Goal: Task Accomplishment & Management: Use online tool/utility

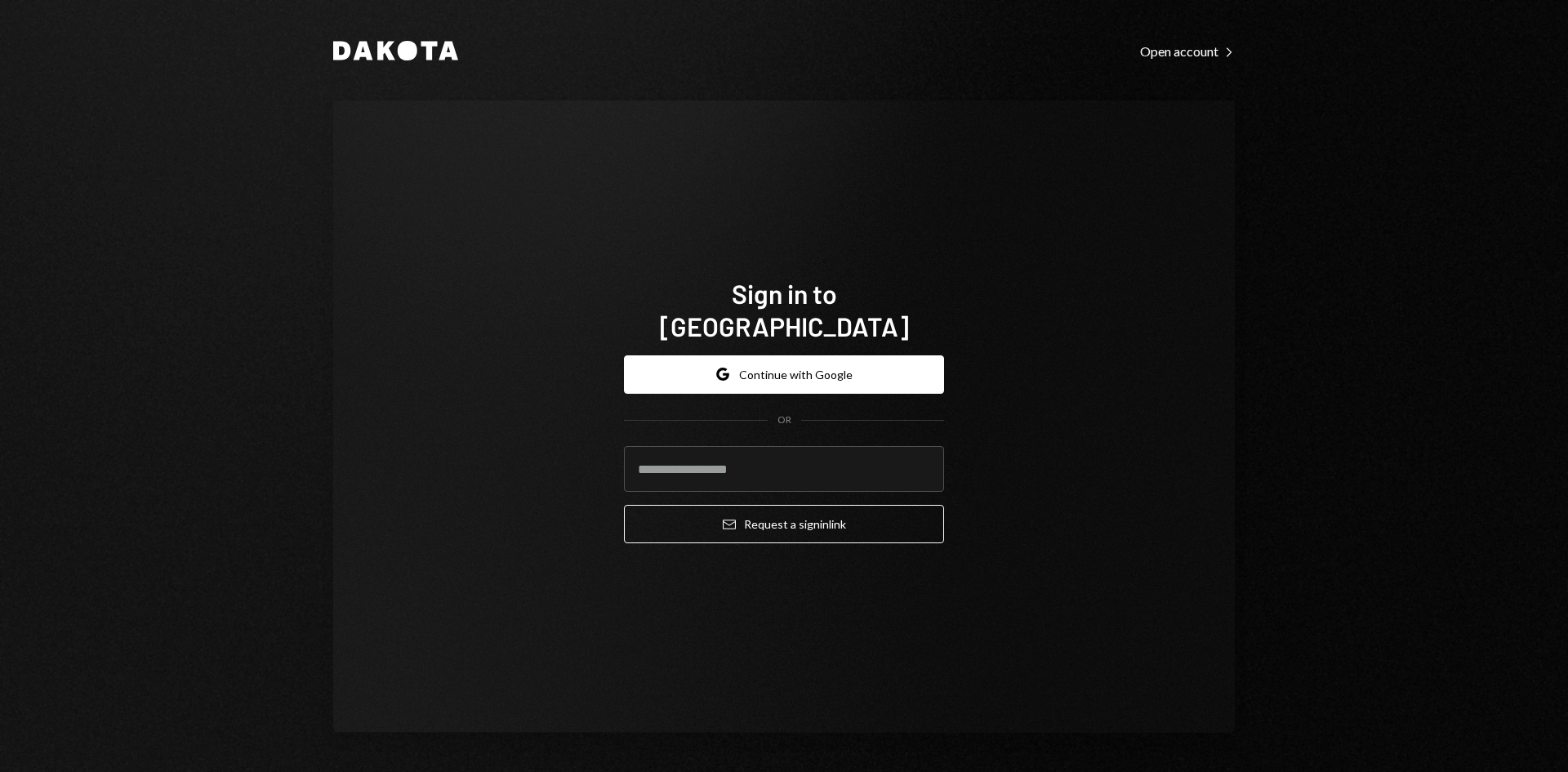
click at [763, 203] on div "Sign in to Dakota Google Continue with Google OR Email Request a sign in link" at bounding box center [784, 417] width 901 height 632
click at [777, 359] on button "Google Continue with Google" at bounding box center [784, 374] width 320 height 39
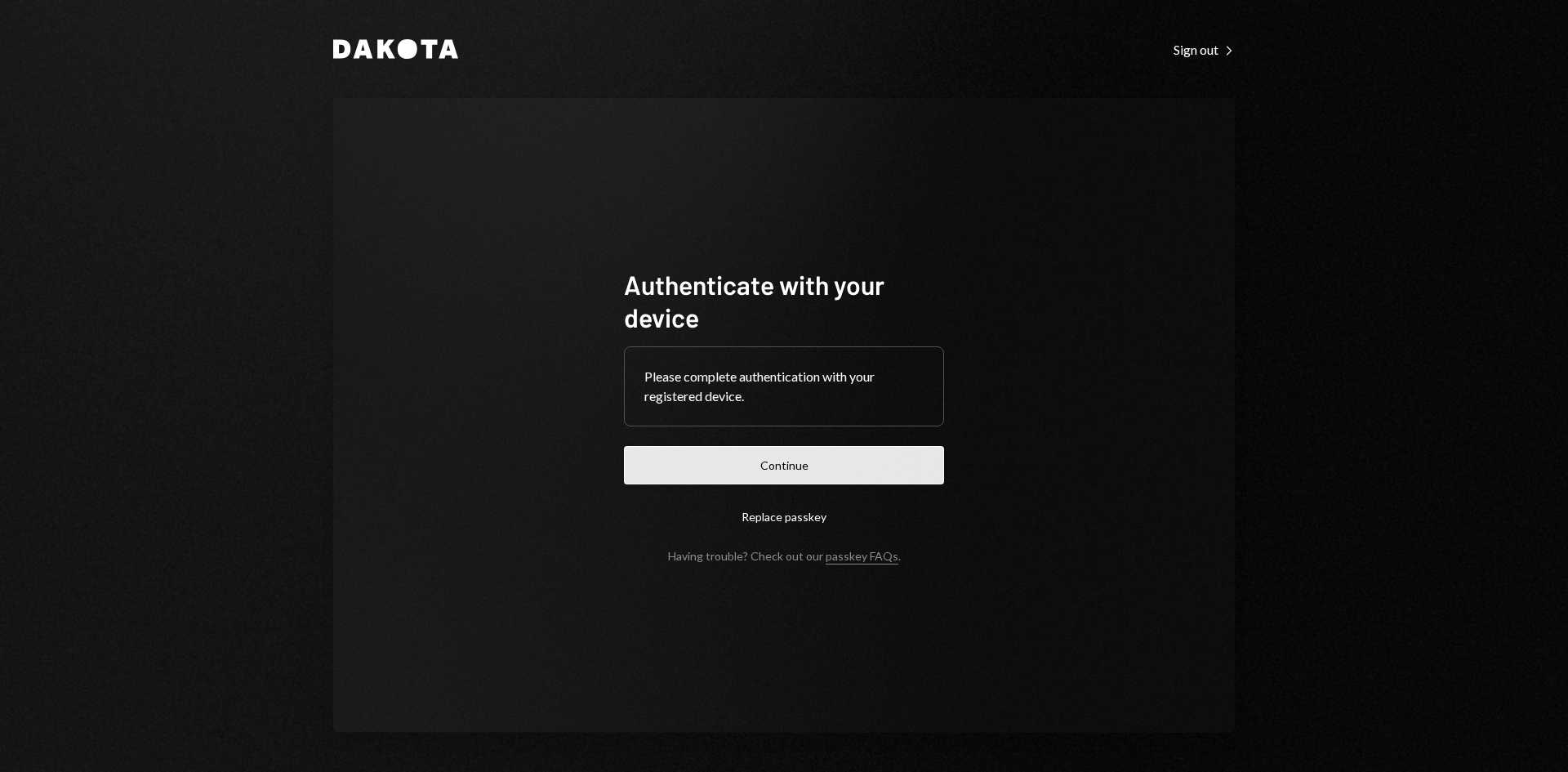
click at [773, 458] on button "Continue" at bounding box center [784, 464] width 320 height 39
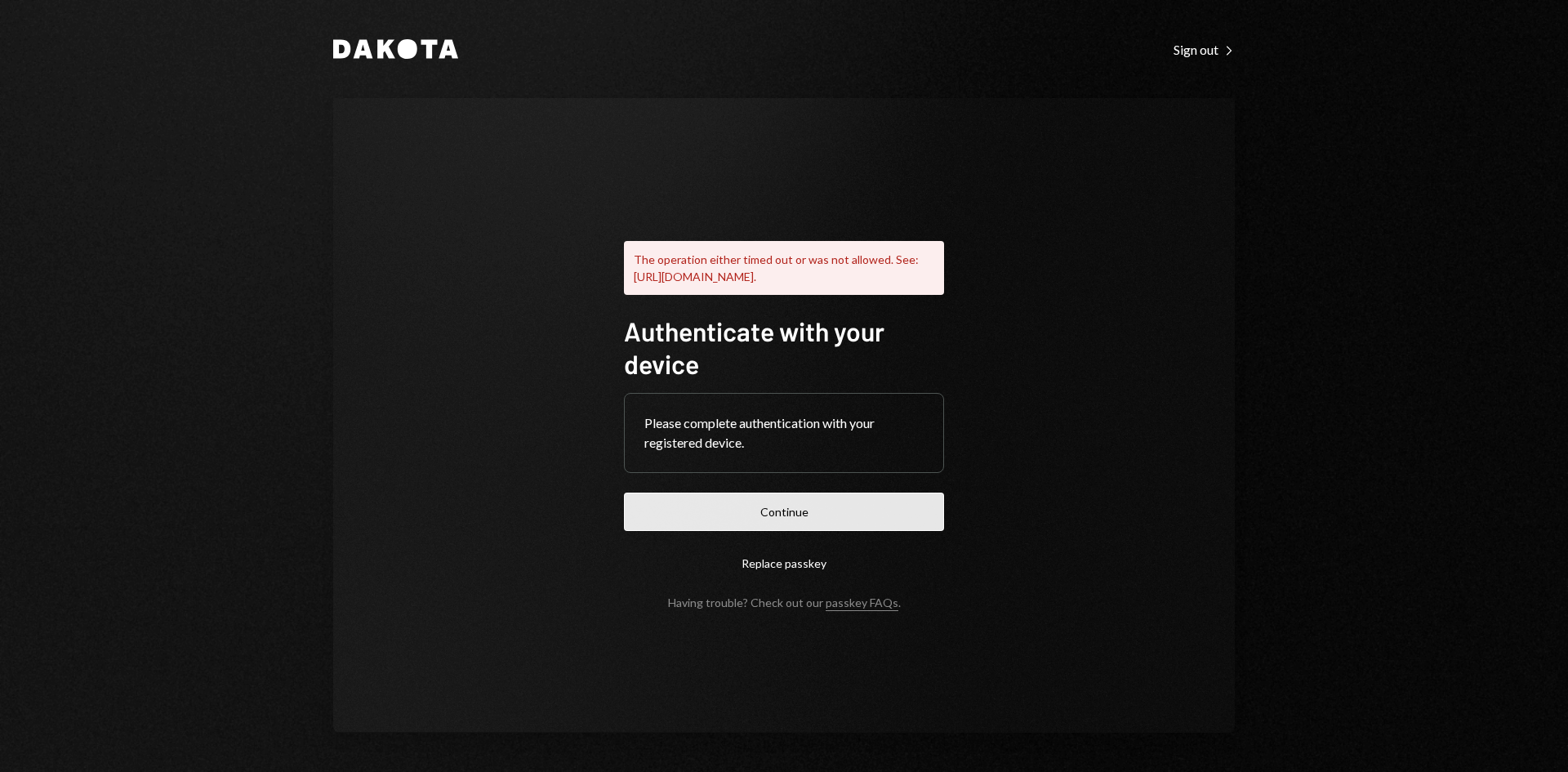
click at [771, 523] on button "Continue" at bounding box center [784, 511] width 320 height 39
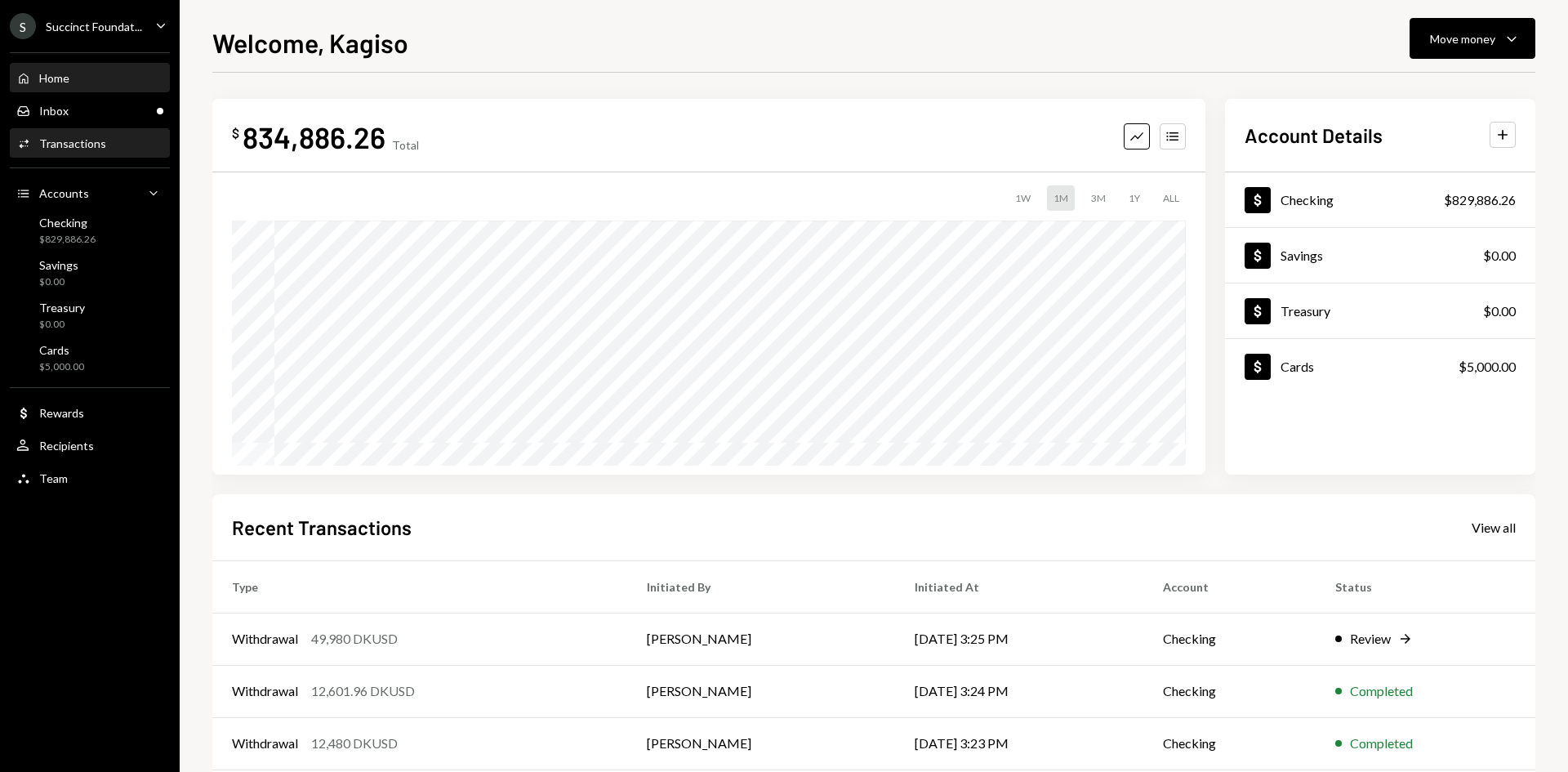
click at [98, 137] on div "Transactions" at bounding box center [72, 143] width 67 height 14
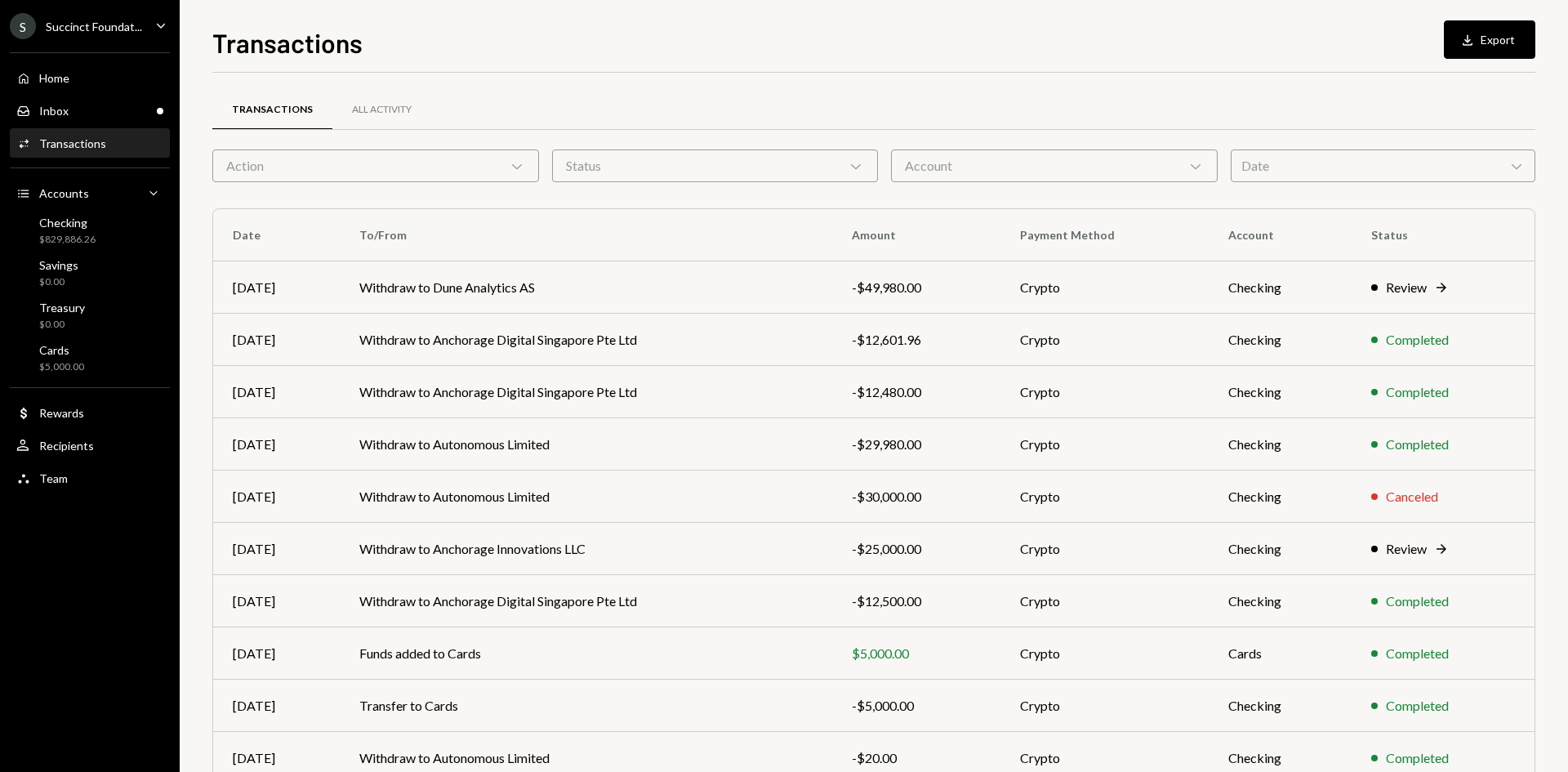
click at [101, 147] on div "Transactions" at bounding box center [72, 143] width 67 height 14
click at [99, 118] on div "Inbox Inbox" at bounding box center [90, 111] width 147 height 28
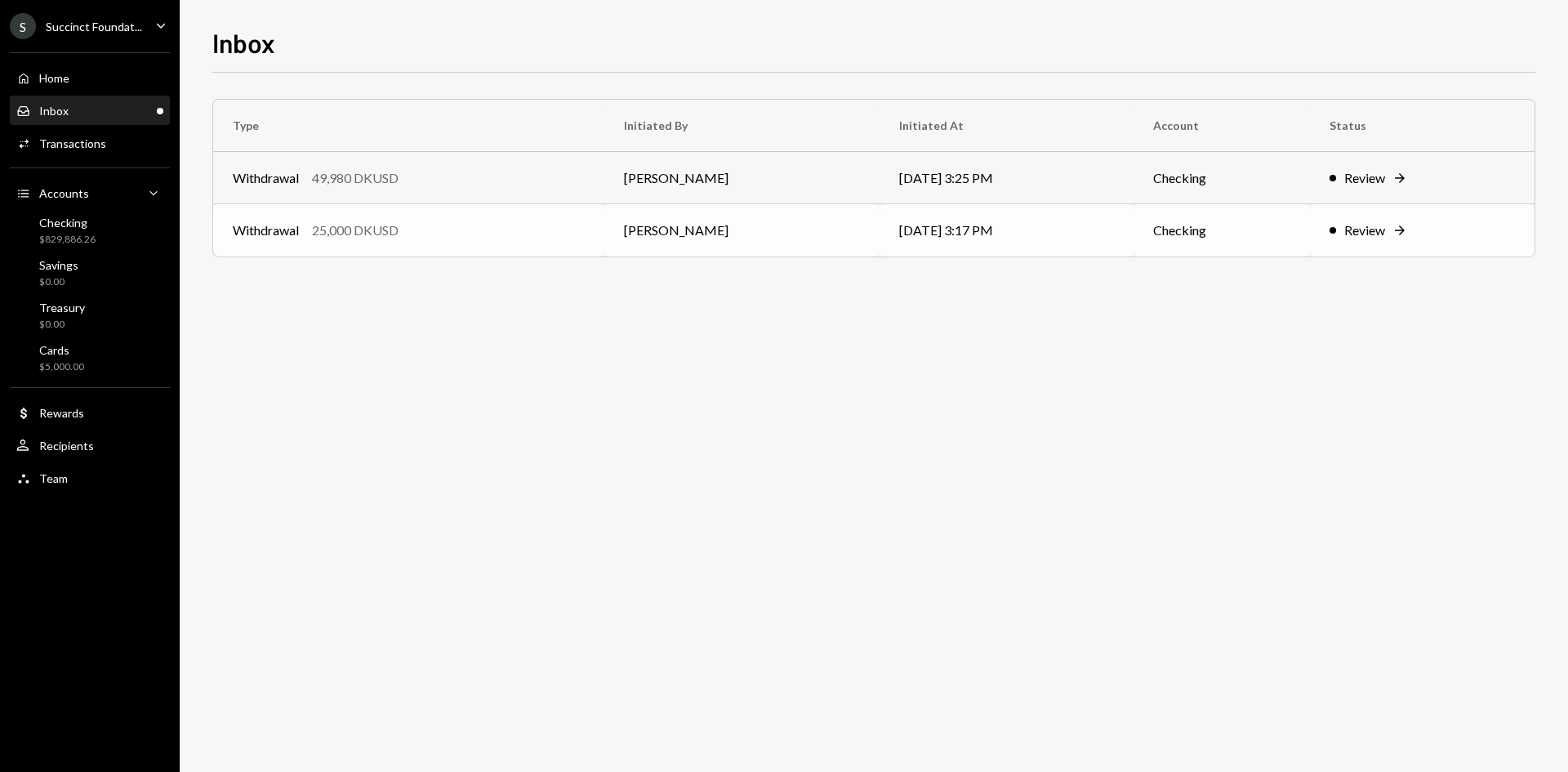
click at [765, 245] on td "[PERSON_NAME]" at bounding box center [741, 230] width 274 height 53
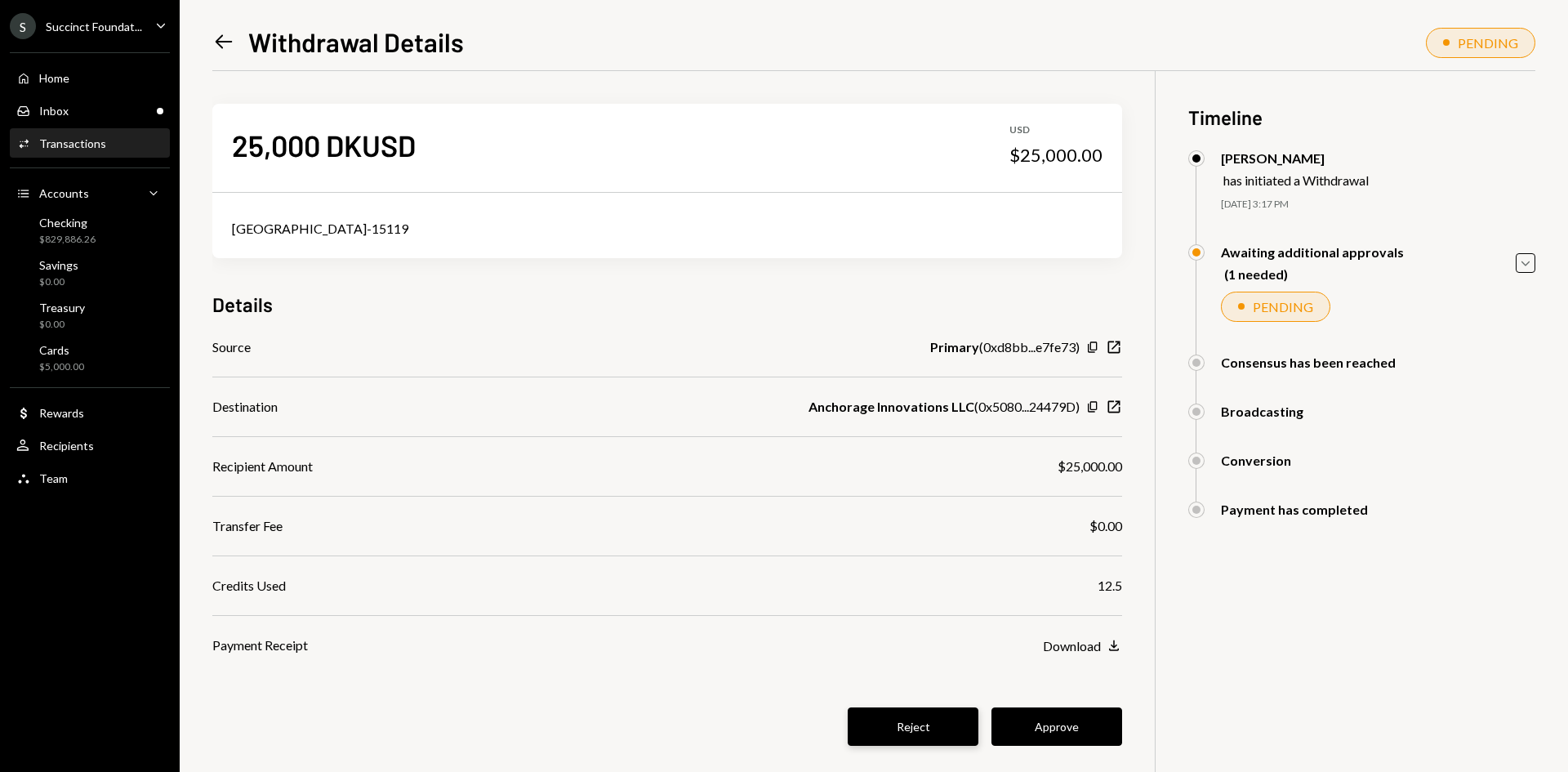
click at [938, 728] on button "Reject" at bounding box center [913, 726] width 131 height 39
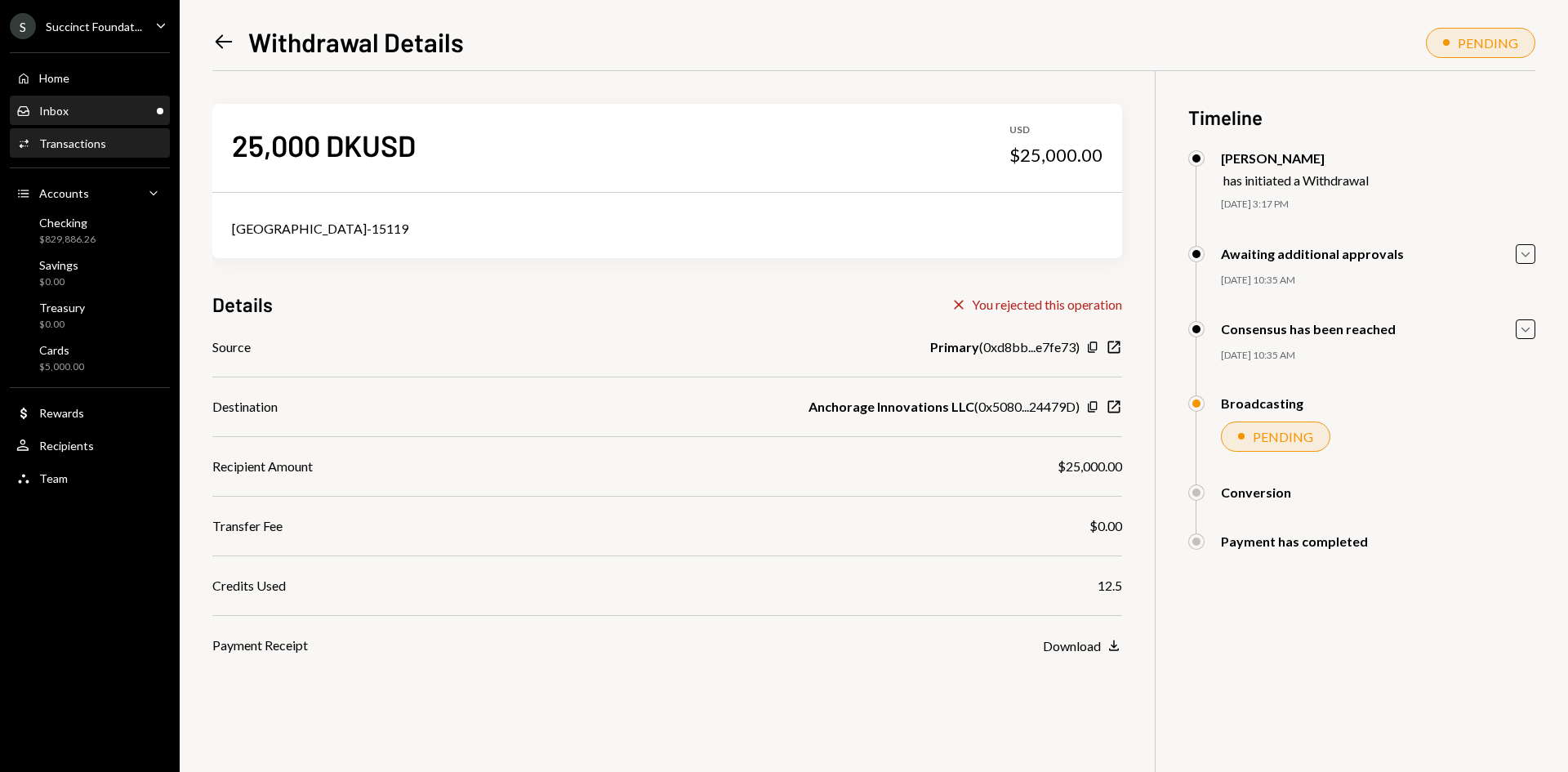
click at [98, 121] on div "Inbox Inbox" at bounding box center [90, 111] width 147 height 28
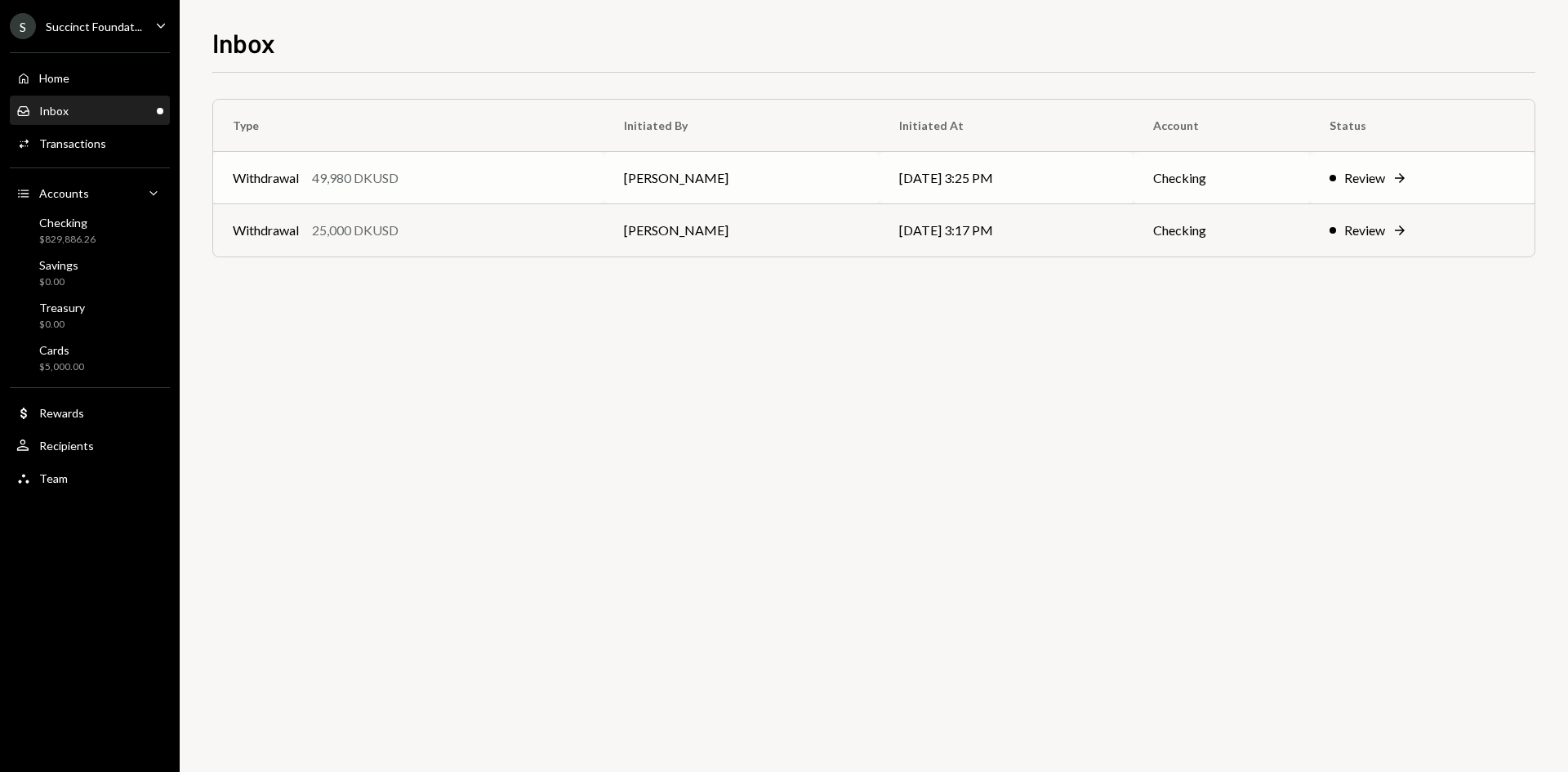
click at [752, 170] on td "[PERSON_NAME]" at bounding box center [741, 177] width 274 height 53
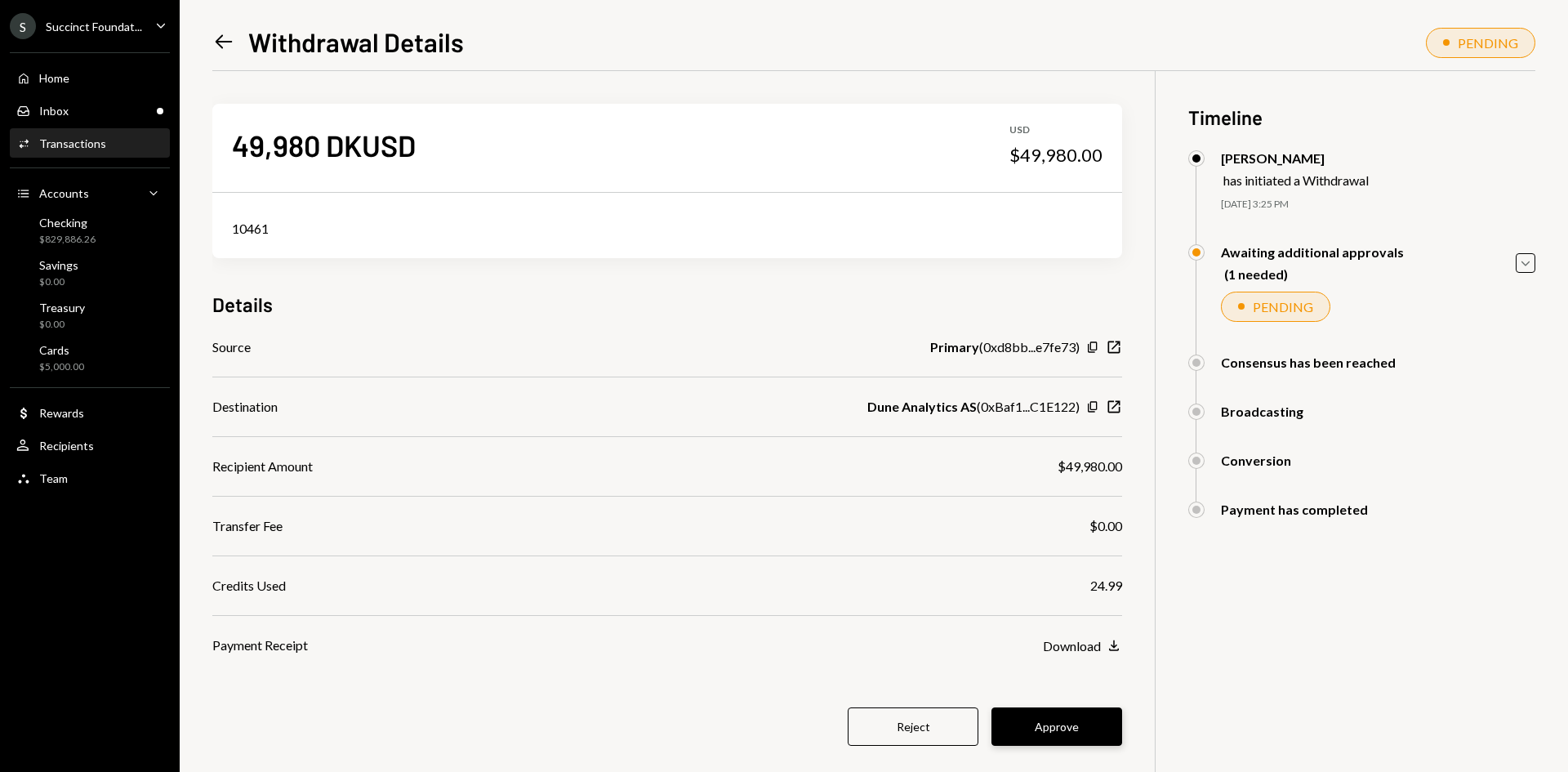
click at [1025, 726] on button "Approve" at bounding box center [1057, 726] width 131 height 39
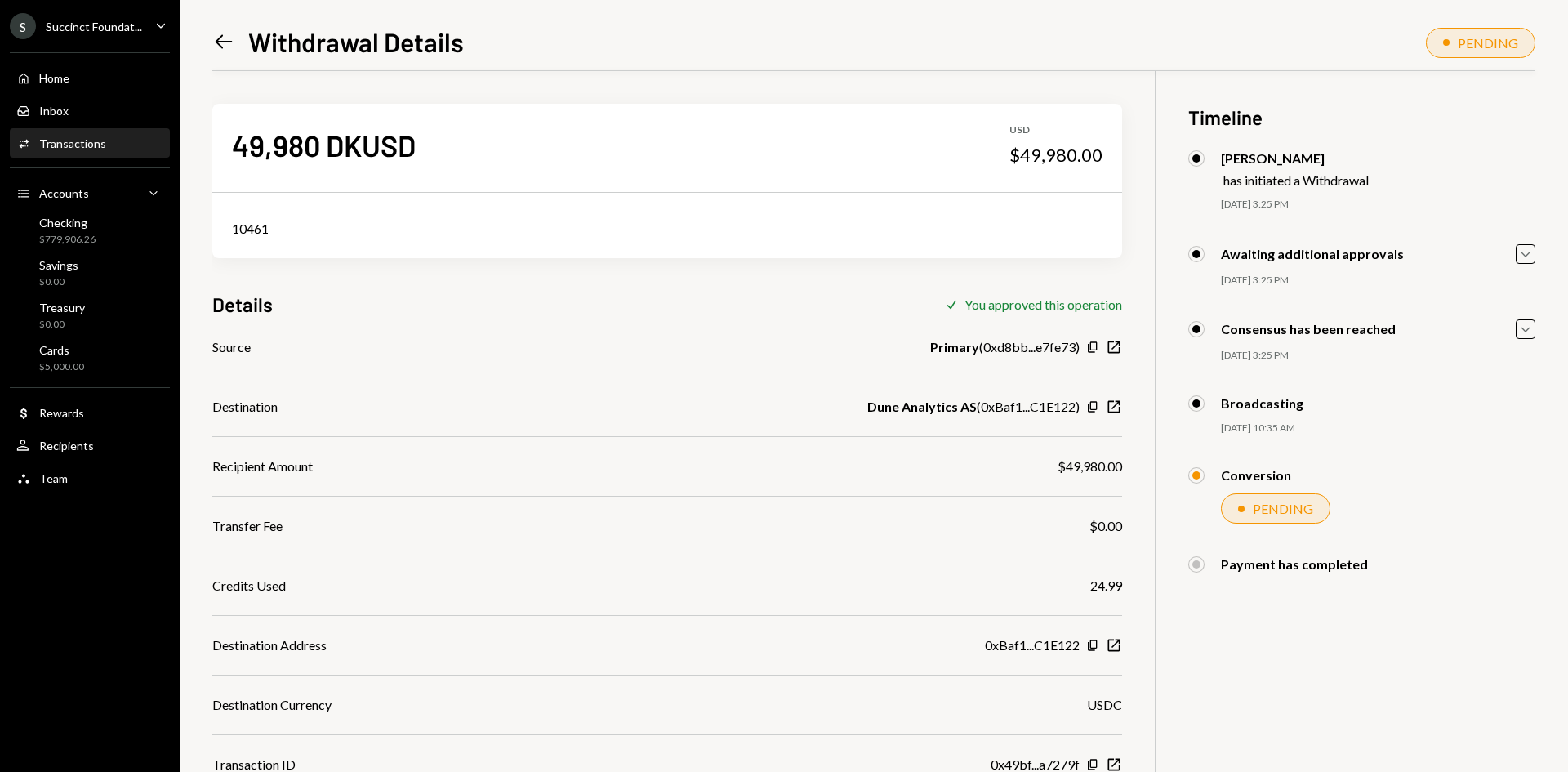
scroll to position [71, 0]
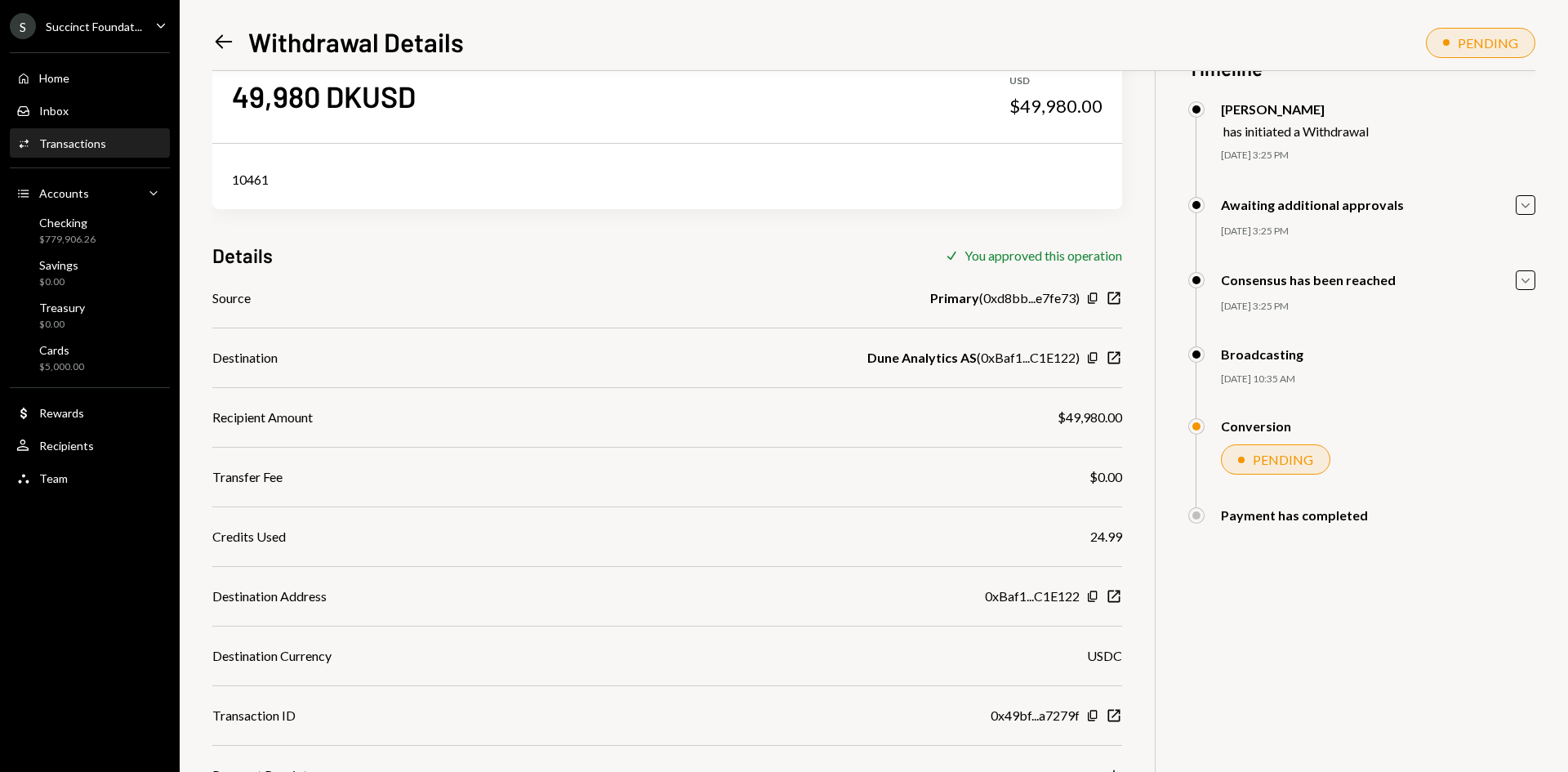
scroll to position [71, 0]
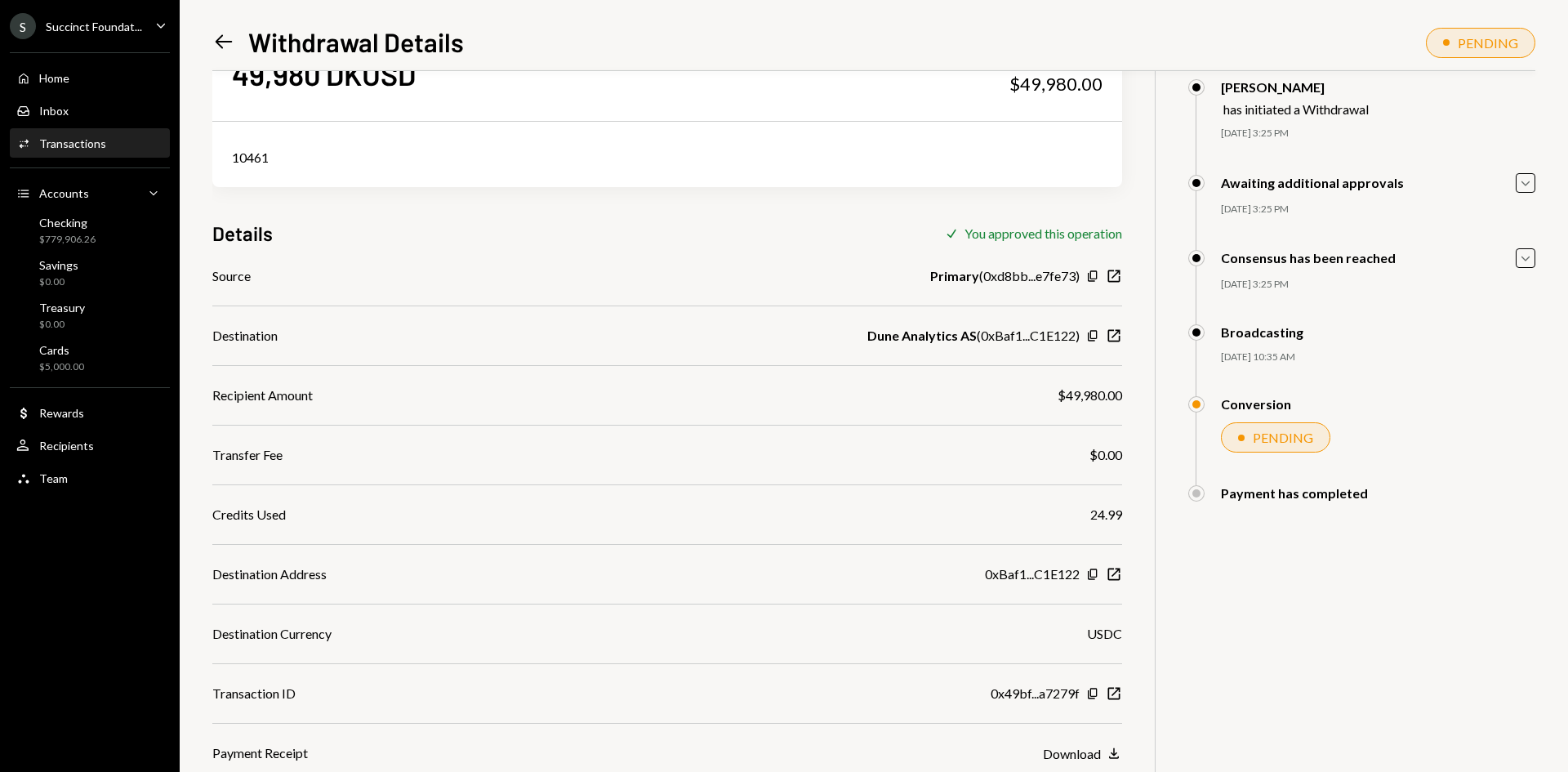
click at [100, 154] on div "Activities Transactions" at bounding box center [90, 144] width 147 height 28
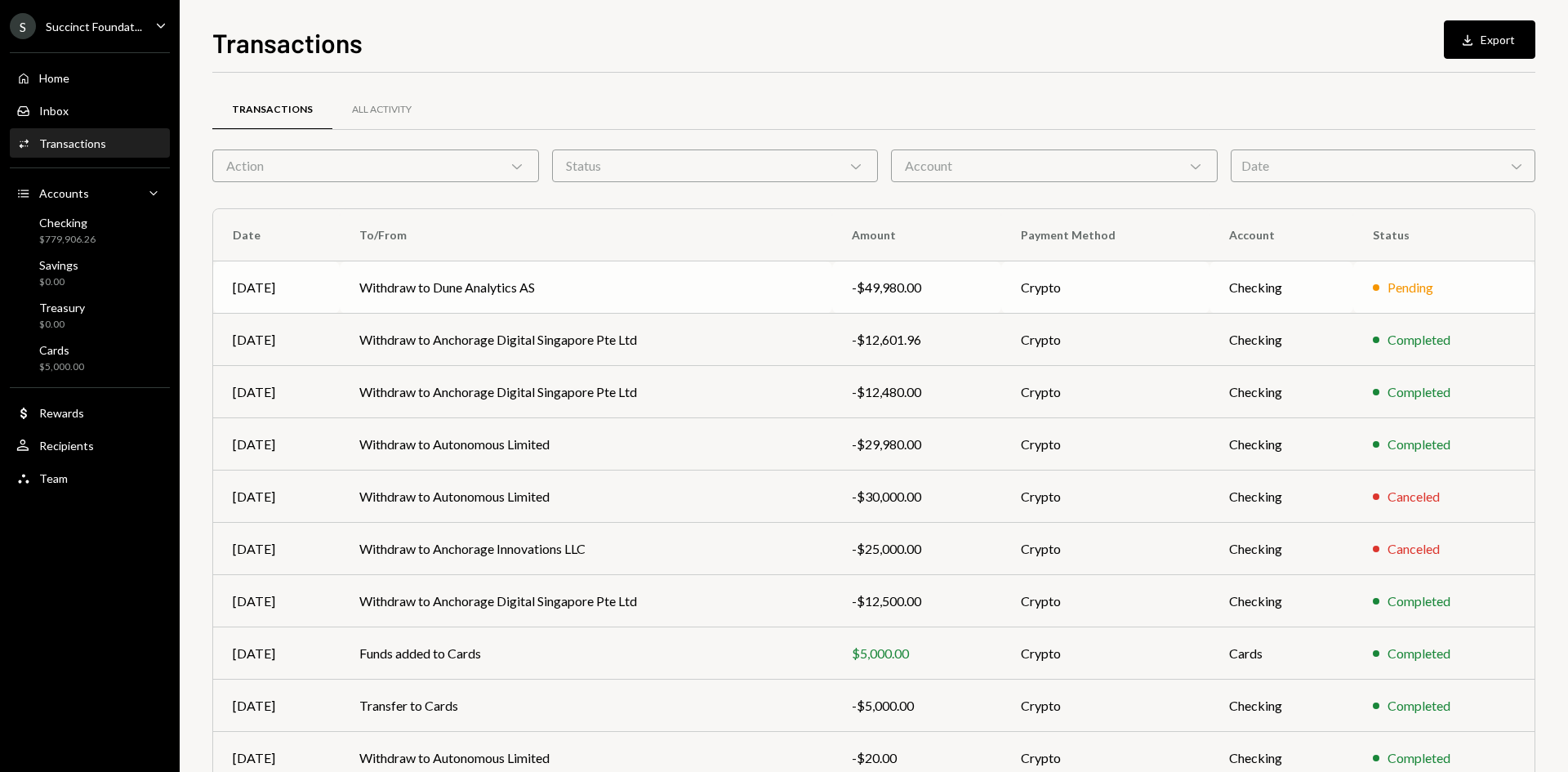
click at [762, 296] on td "Withdraw to Dune Analytics AS" at bounding box center [585, 287] width 492 height 53
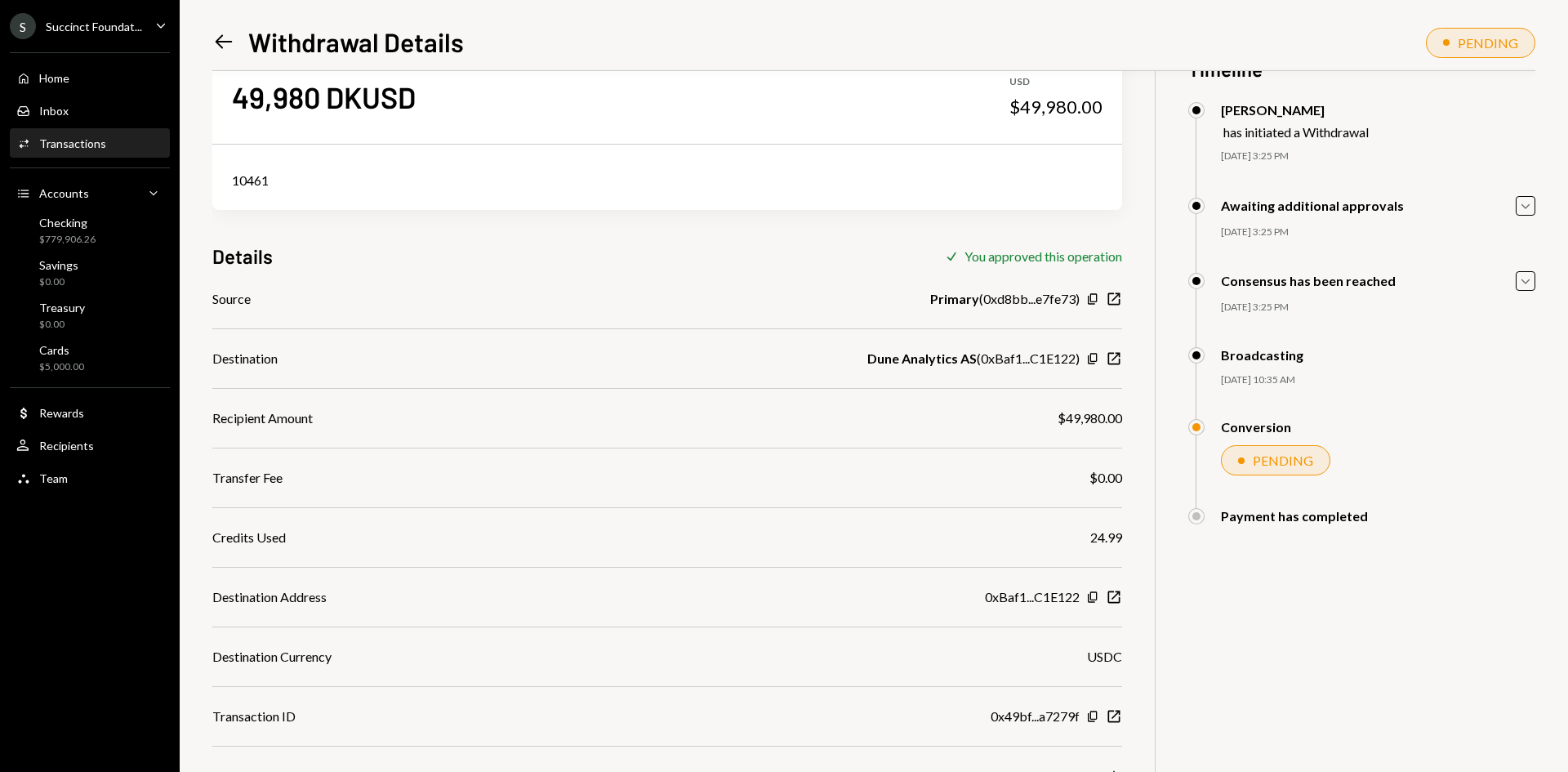
scroll to position [71, 0]
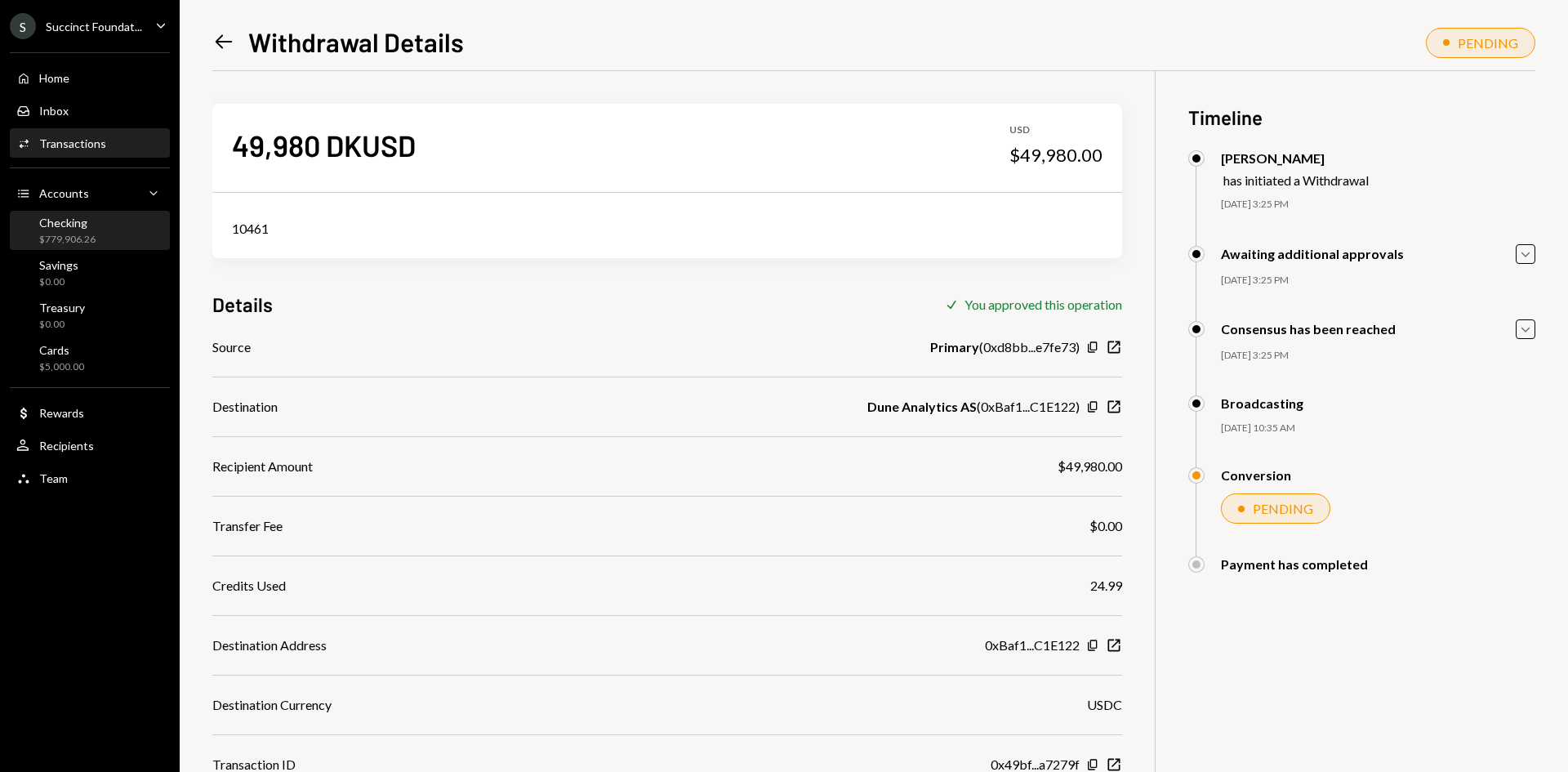
click at [90, 224] on div "Checking" at bounding box center [66, 222] width 56 height 14
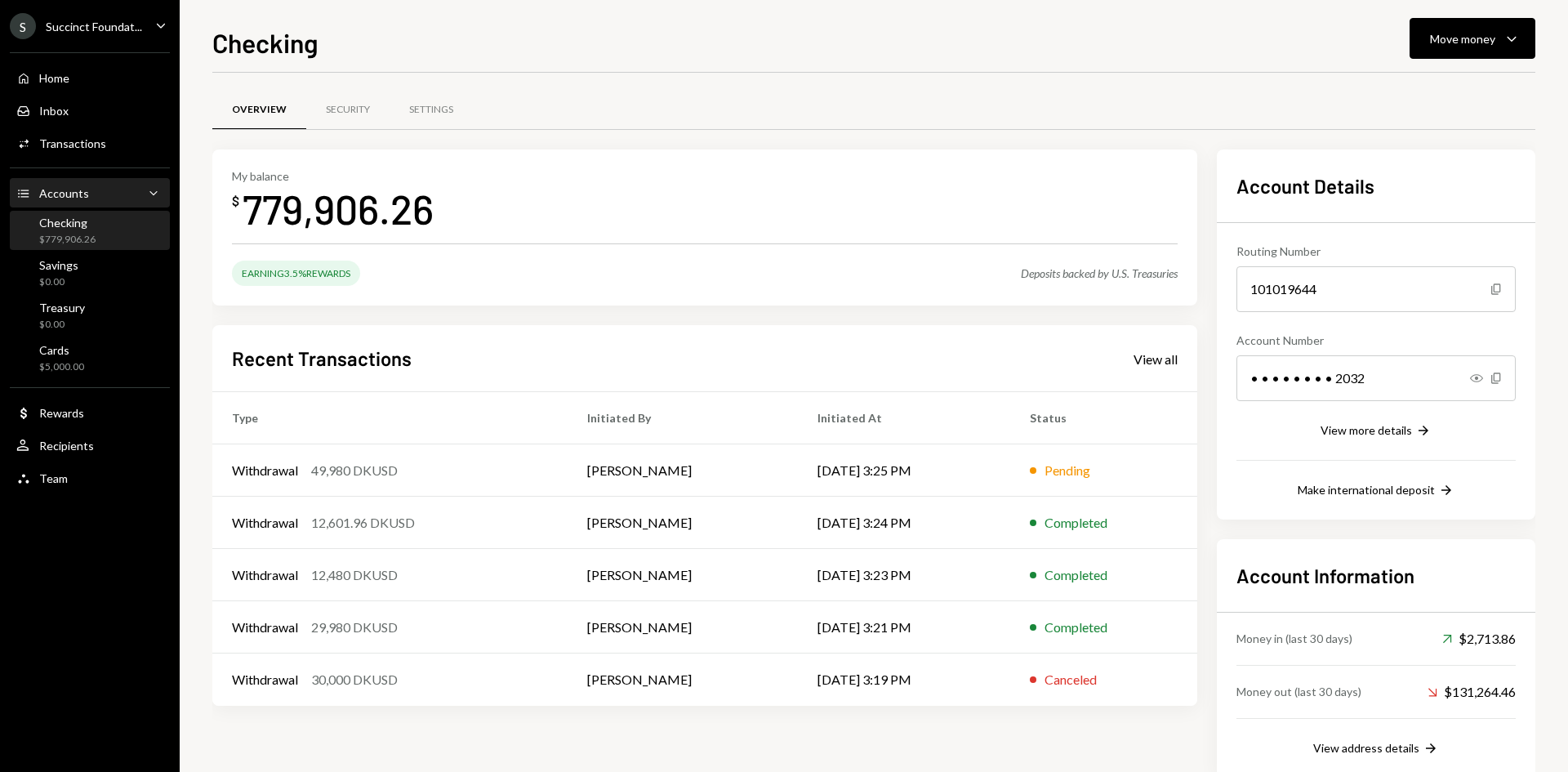
click at [93, 190] on div "Accounts Accounts Caret Down" at bounding box center [90, 193] width 147 height 18
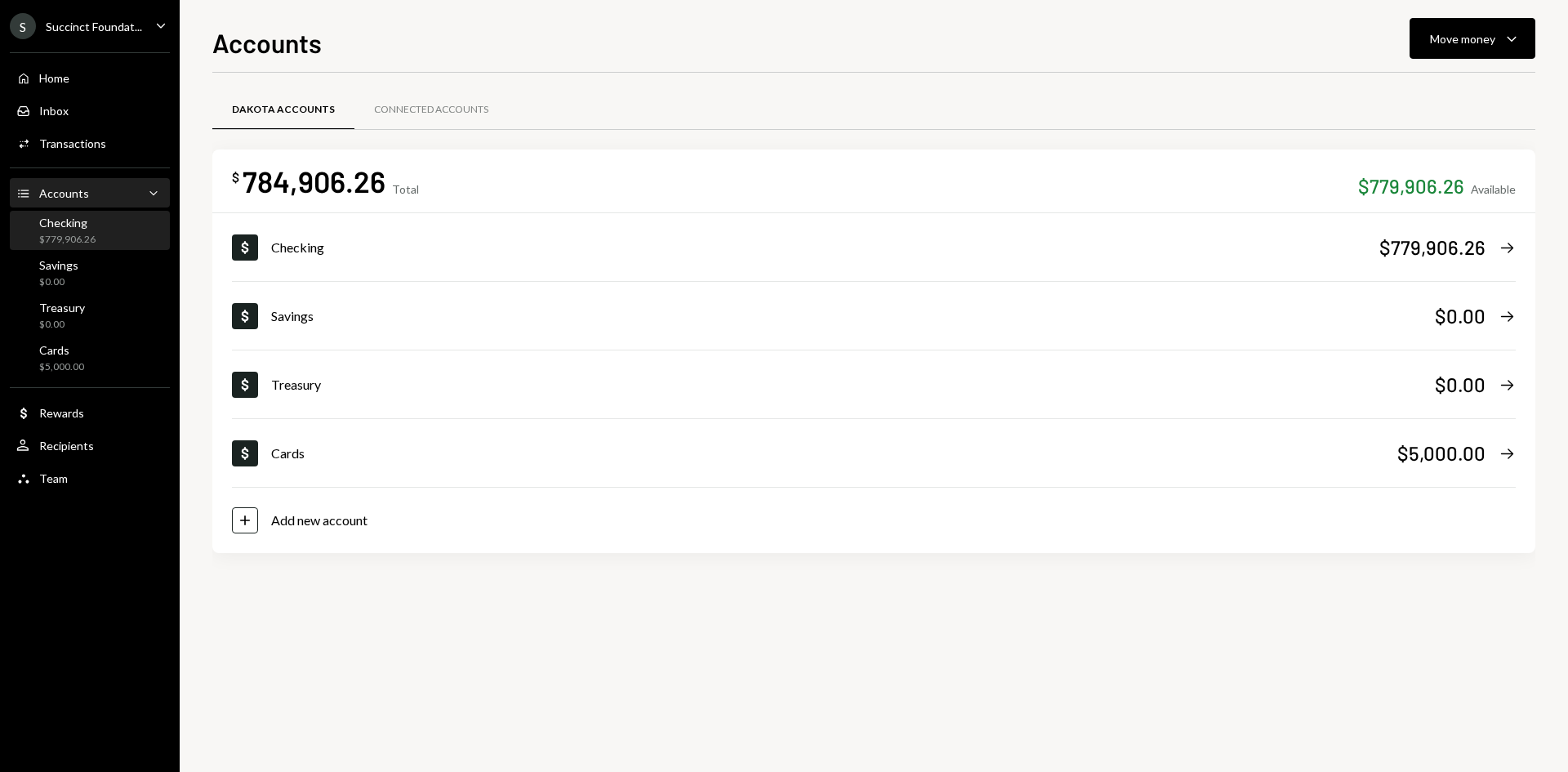
click at [85, 221] on div "Checking" at bounding box center [66, 222] width 56 height 14
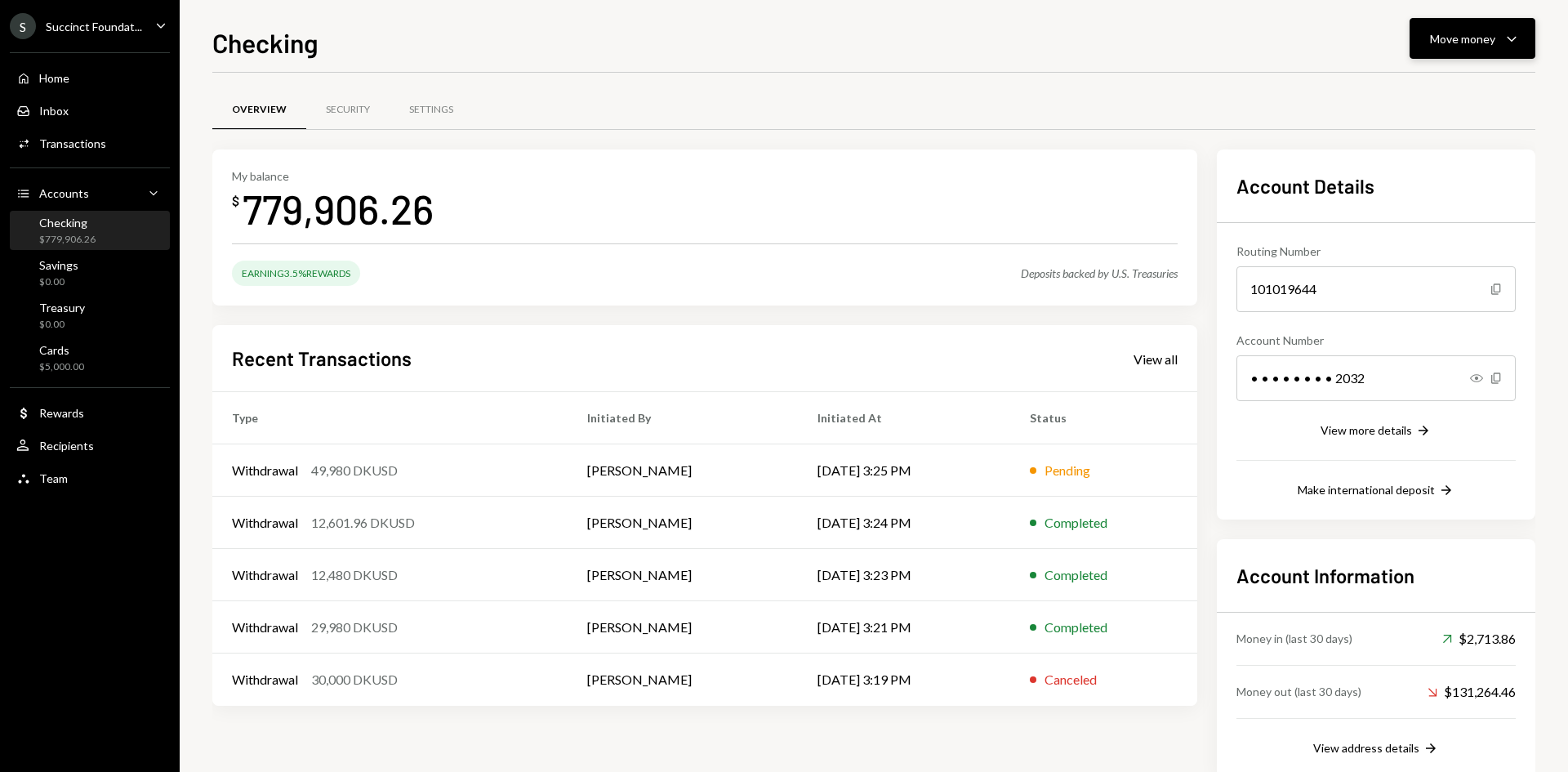
click at [1503, 29] on icon "Caret Down" at bounding box center [1511, 38] width 20 height 20
click at [1428, 84] on div "Send" at bounding box center [1459, 88] width 119 height 17
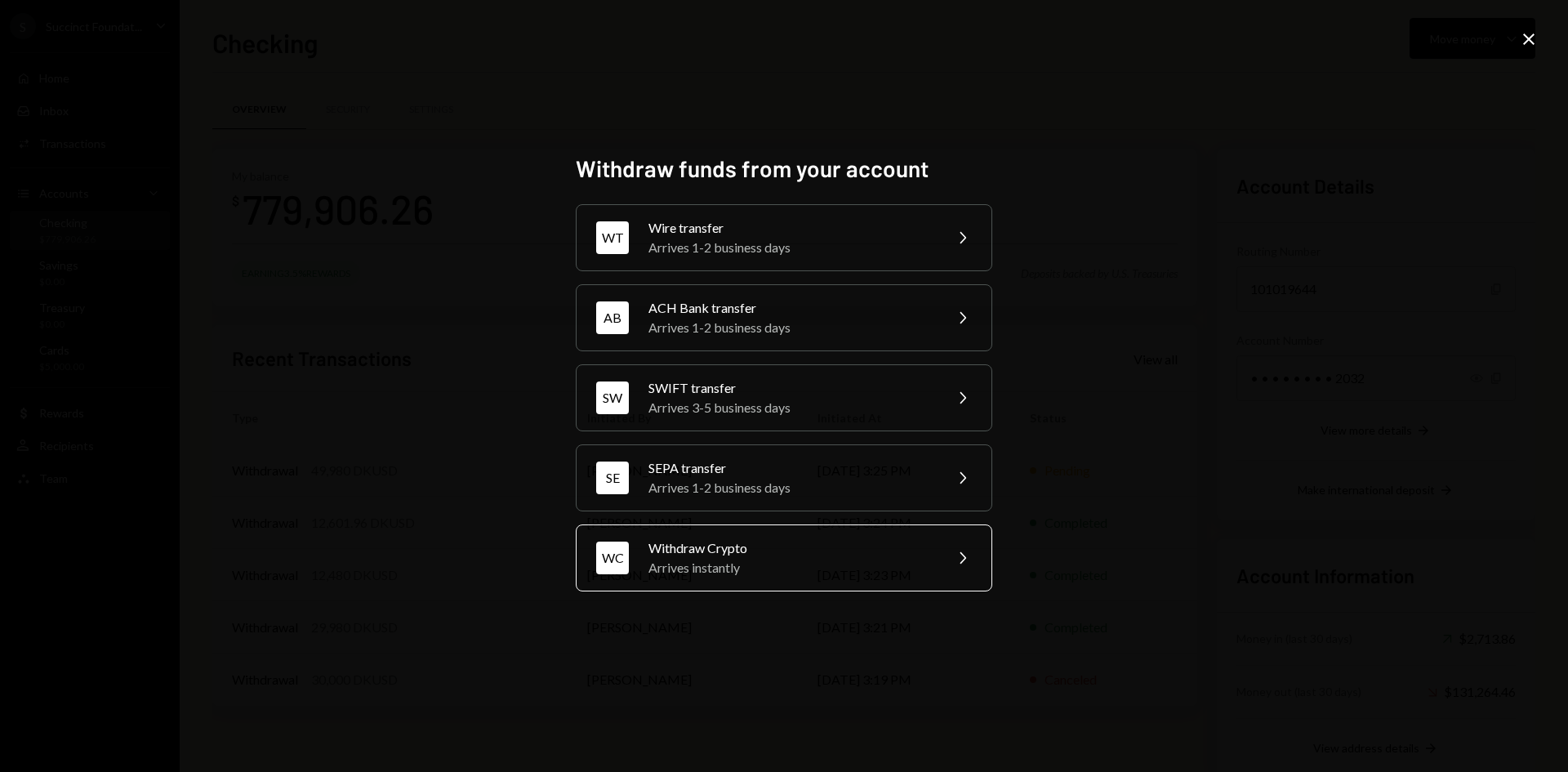
click at [750, 582] on div "WC Withdraw Crypto Arrives instantly Chevron Right" at bounding box center [783, 557] width 416 height 67
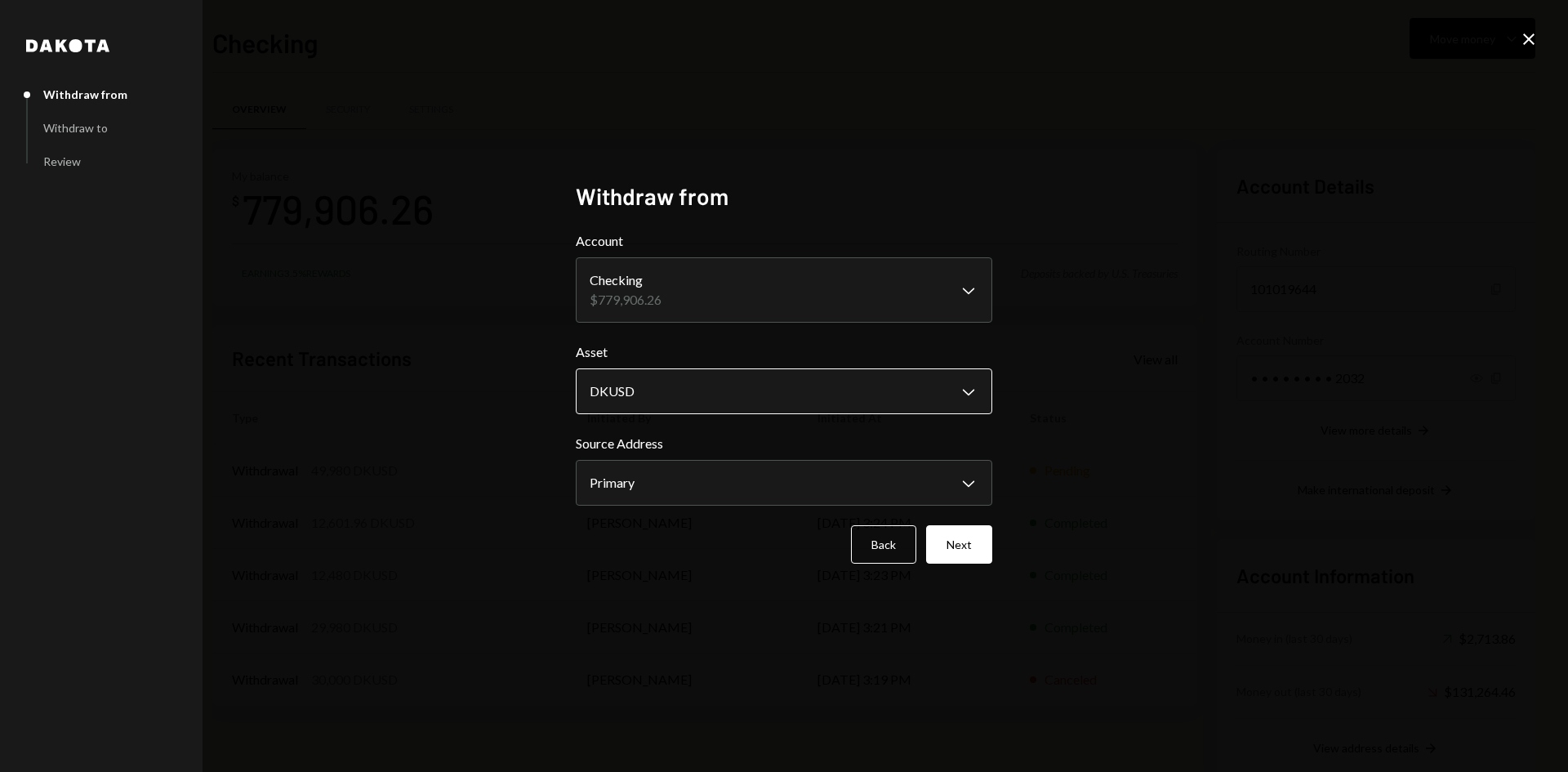
click at [687, 389] on body "S Succinct Foundat... Caret Down Home Home Inbox Inbox Activities Transactions …" at bounding box center [784, 386] width 1568 height 772
click at [974, 551] on button "Next" at bounding box center [959, 544] width 66 height 39
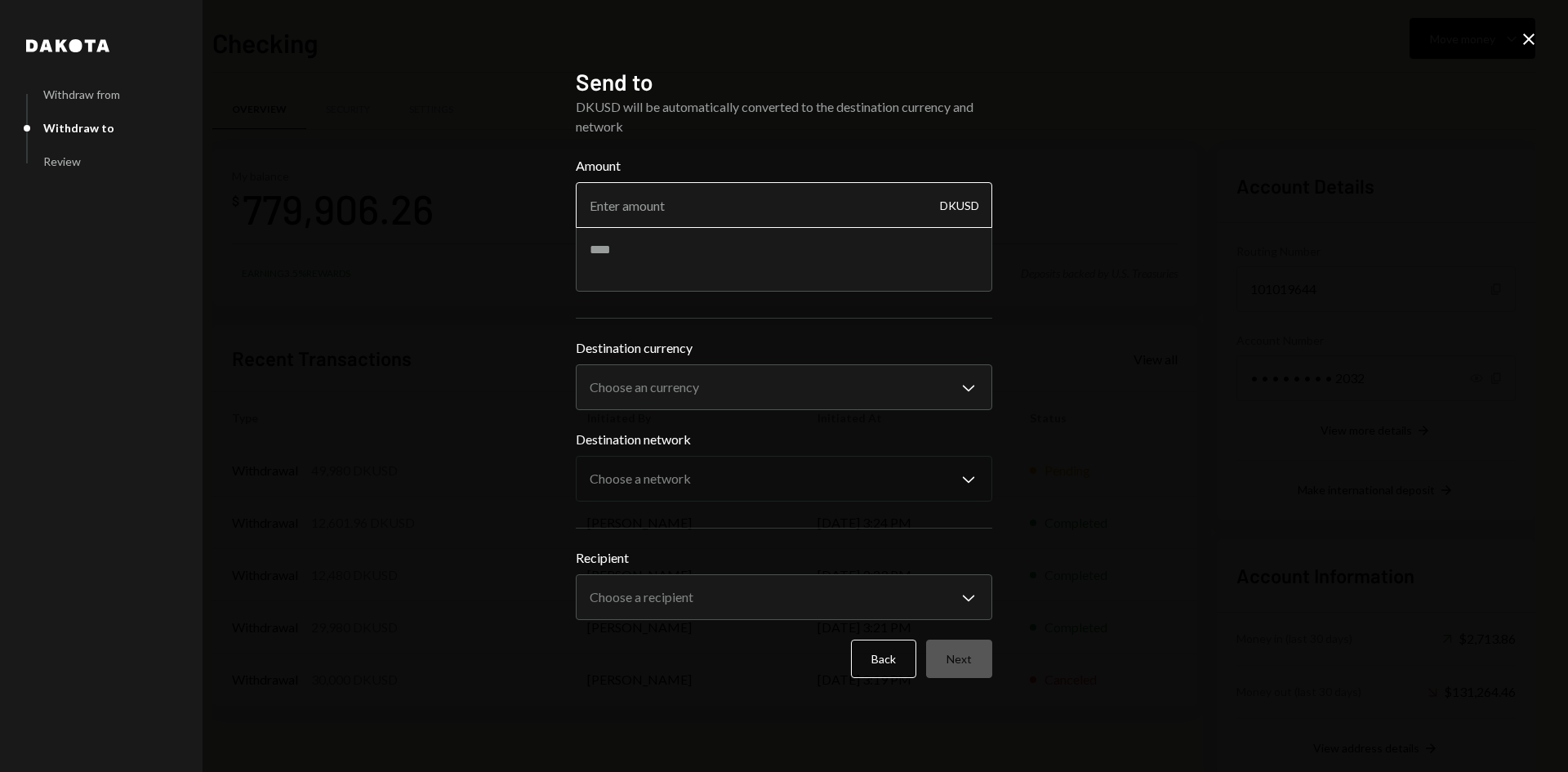
click at [704, 215] on input "Amount" at bounding box center [783, 204] width 416 height 46
type input "15"
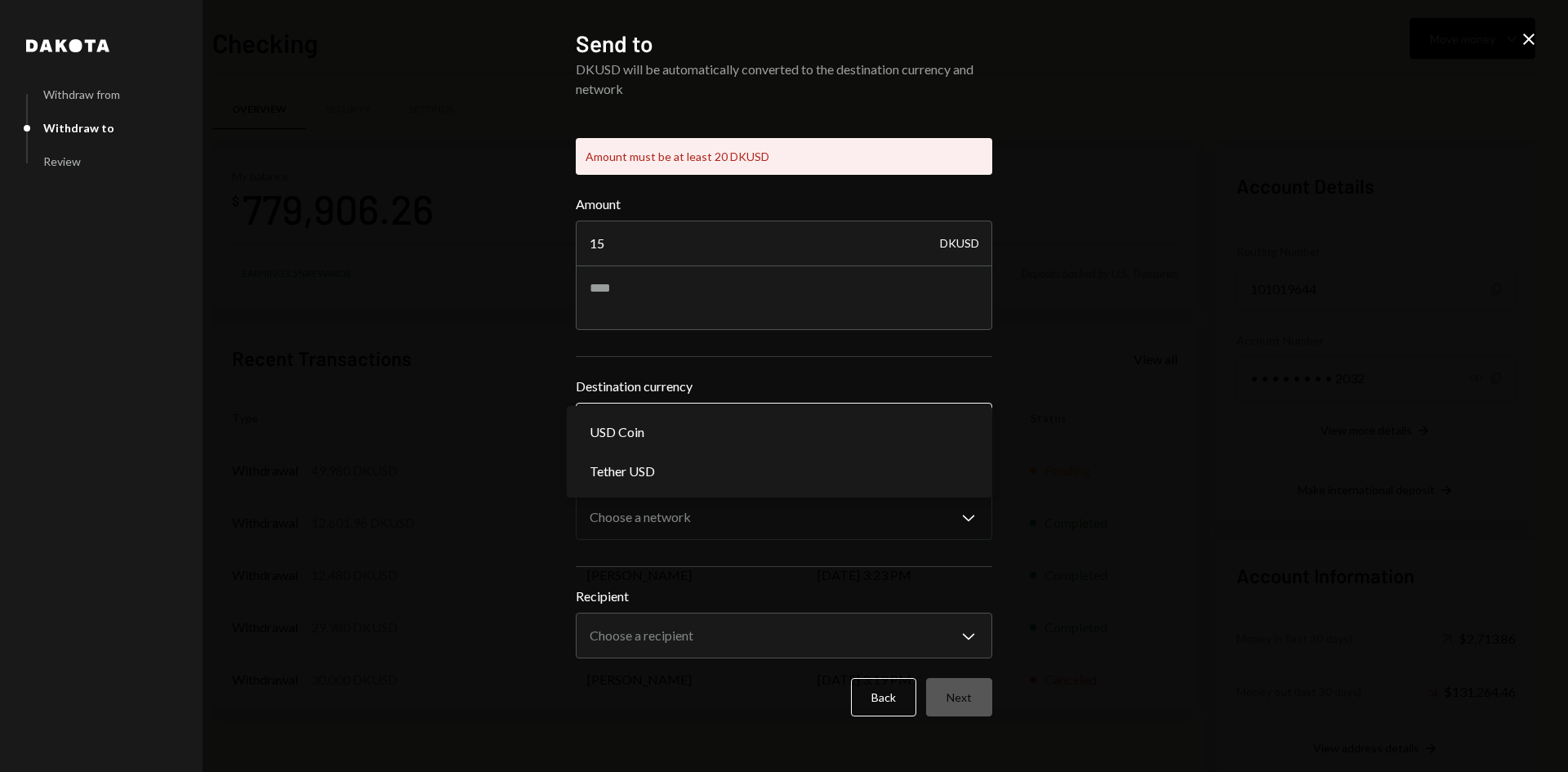
click at [691, 392] on div "**********" at bounding box center [783, 412] width 416 height 72
select select "****"
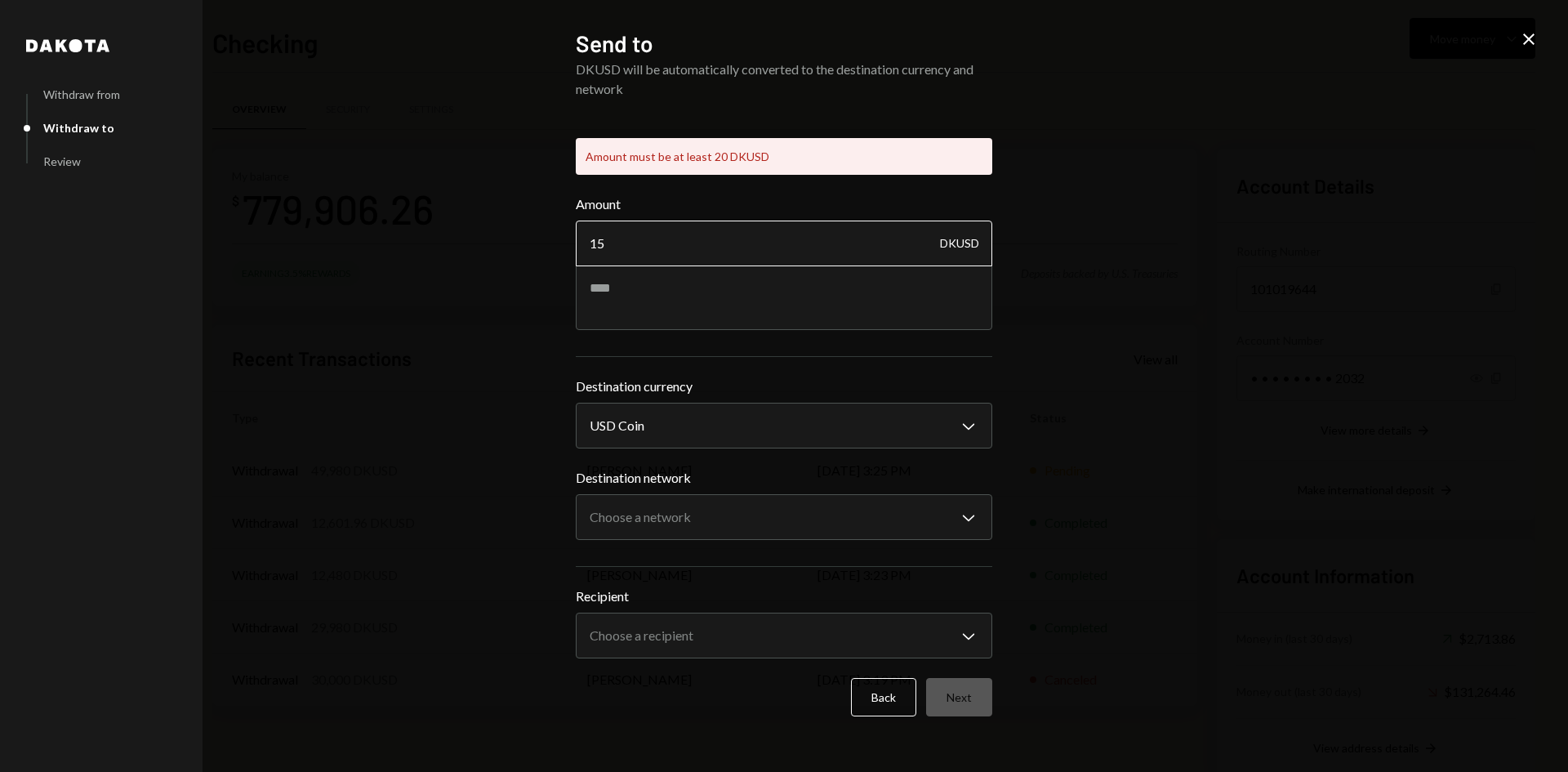
click at [622, 234] on input "15" at bounding box center [783, 243] width 416 height 46
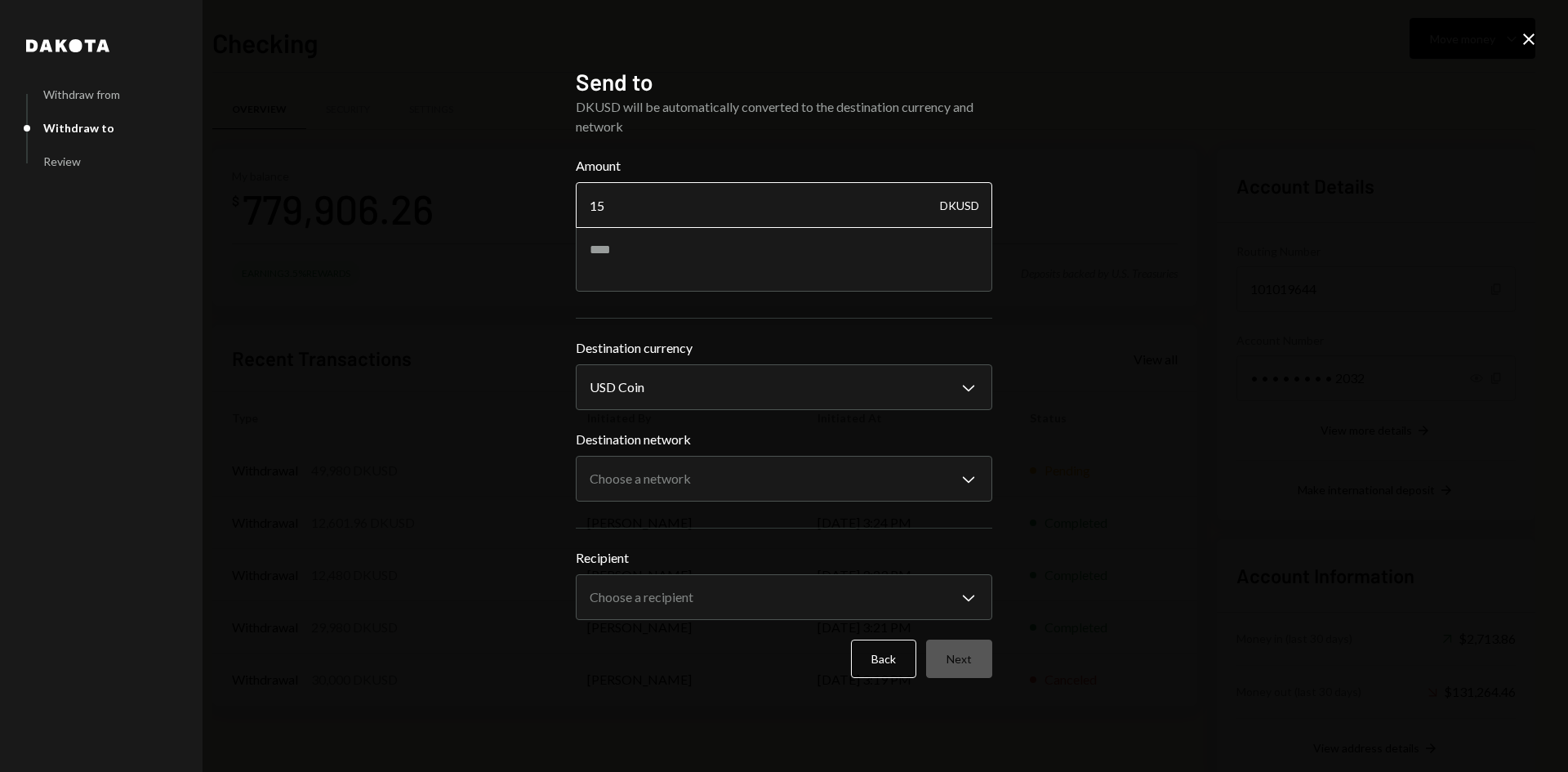
type input "1"
type input "20"
click at [693, 476] on body "S Succinct Foundat... Caret Down Home Home Inbox Inbox Activities Transactions …" at bounding box center [784, 386] width 1568 height 772
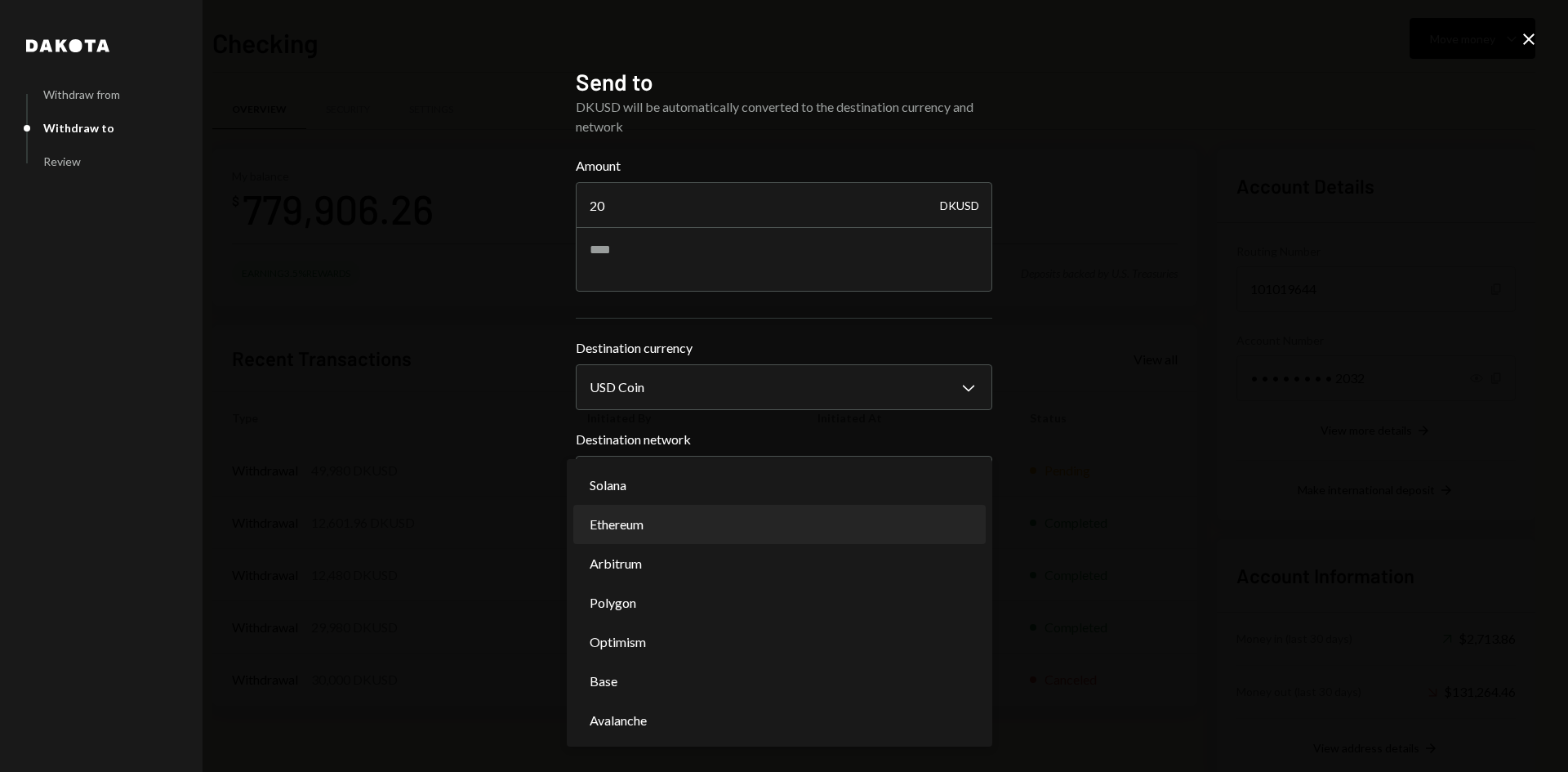
select select "**********"
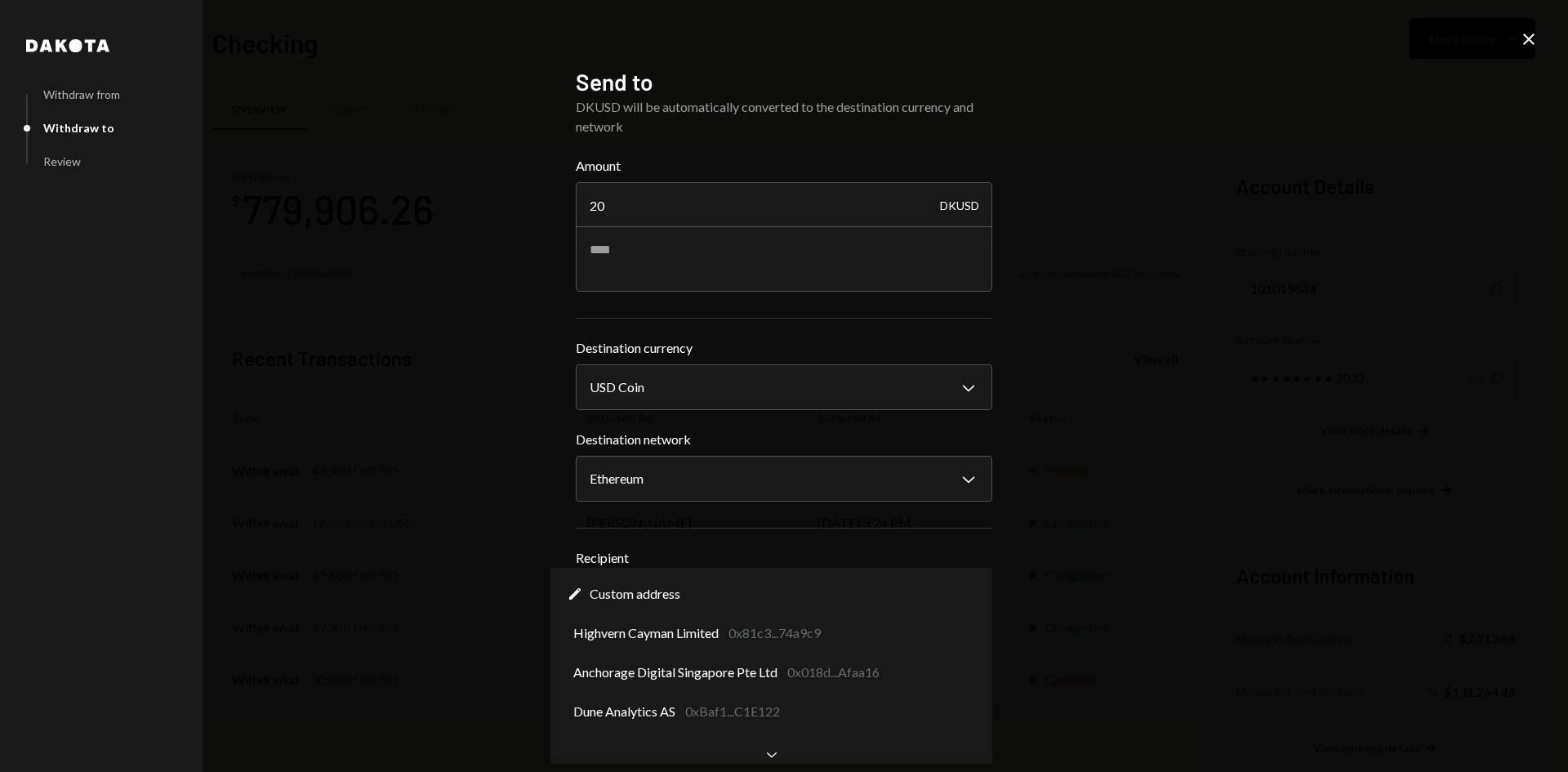
click at [675, 604] on body "S Succinct Foundat... Caret Down Home Home Inbox Inbox Activities Transactions …" at bounding box center [784, 386] width 1568 height 772
click at [789, 590] on body "S Succinct Foundat... Caret Down Home Home Inbox Inbox Activities Transactions …" at bounding box center [784, 386] width 1568 height 772
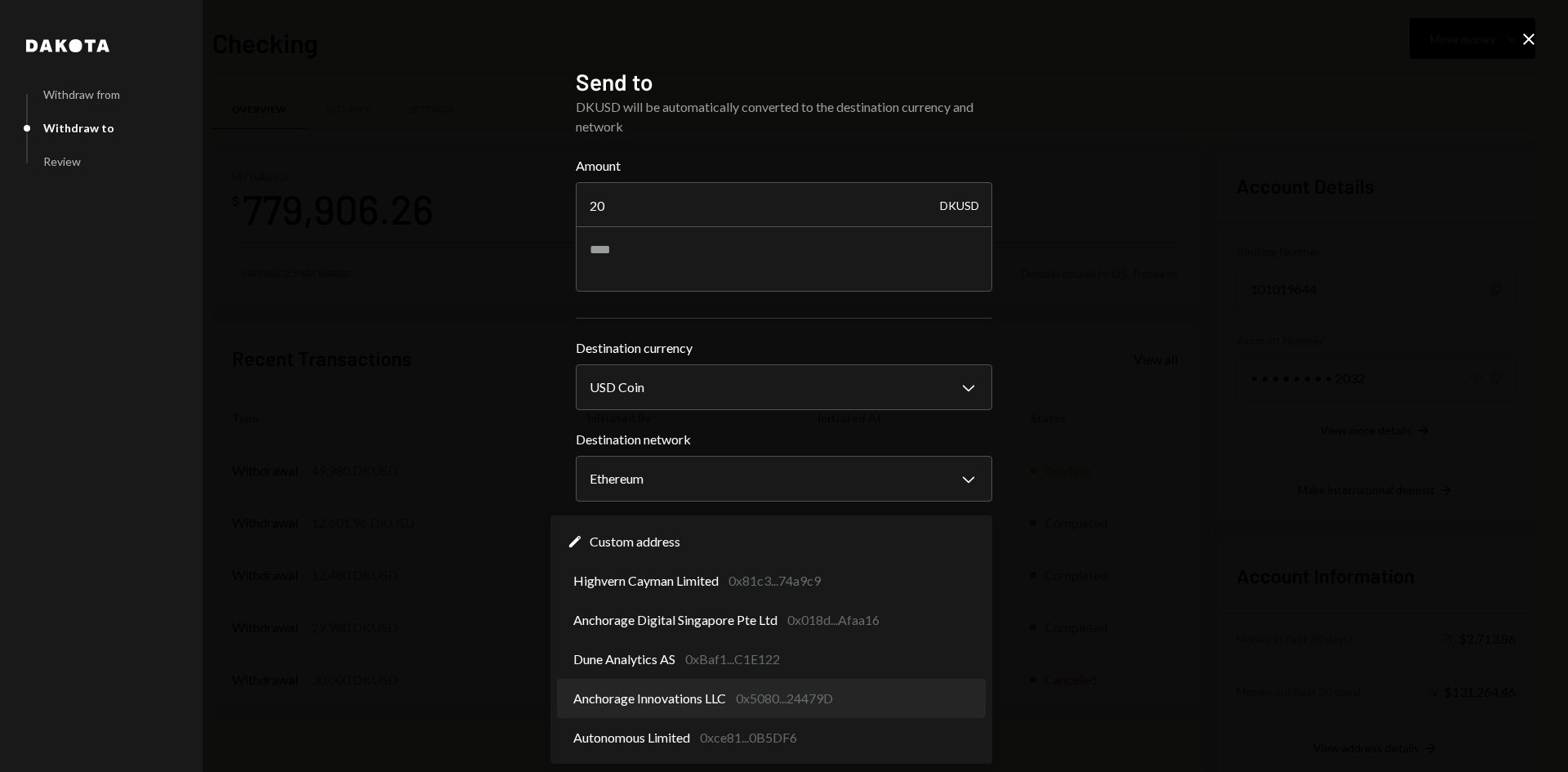
select select "**********"
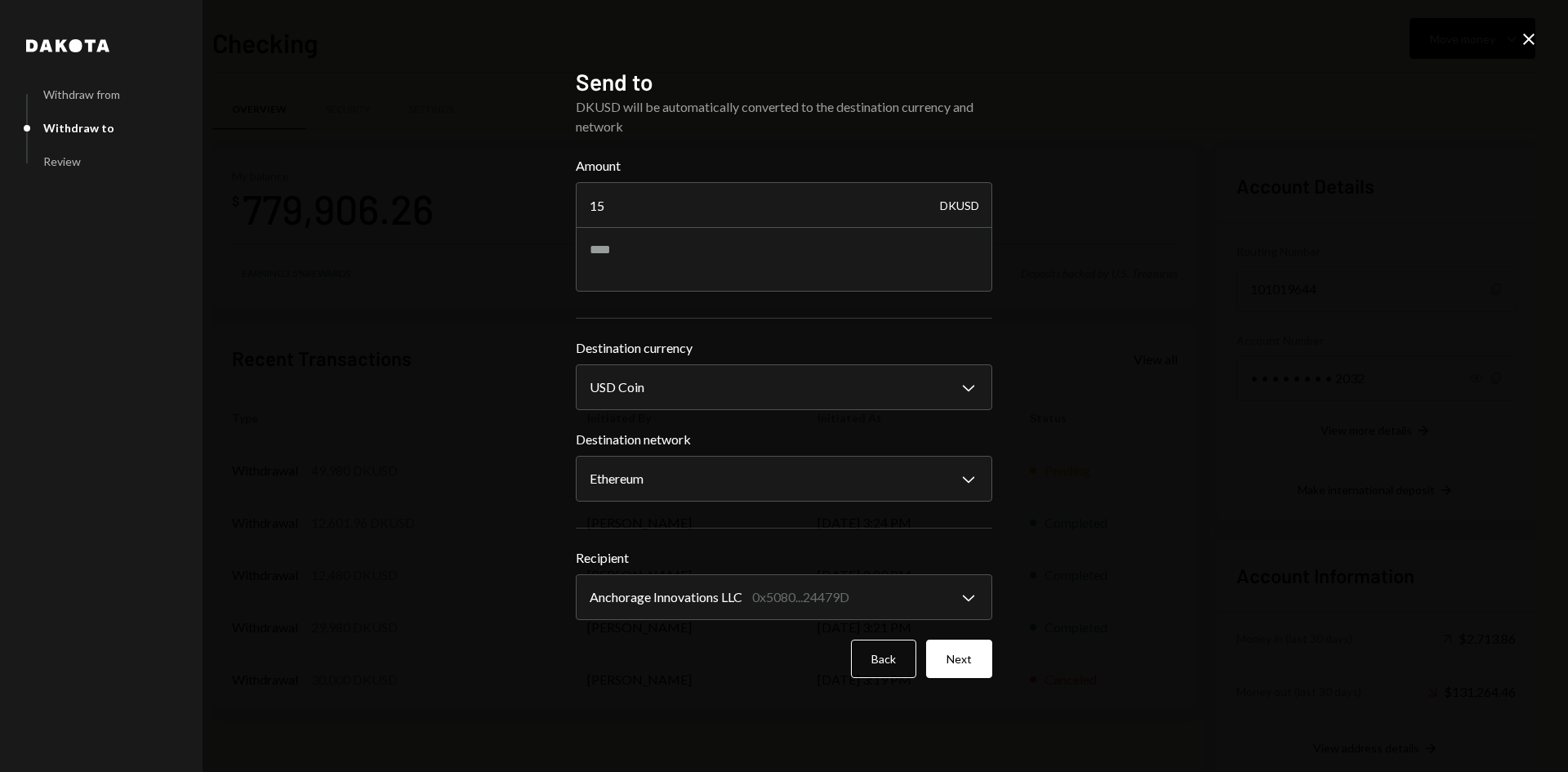
click at [1087, 426] on div "**********" at bounding box center [784, 386] width 1568 height 772
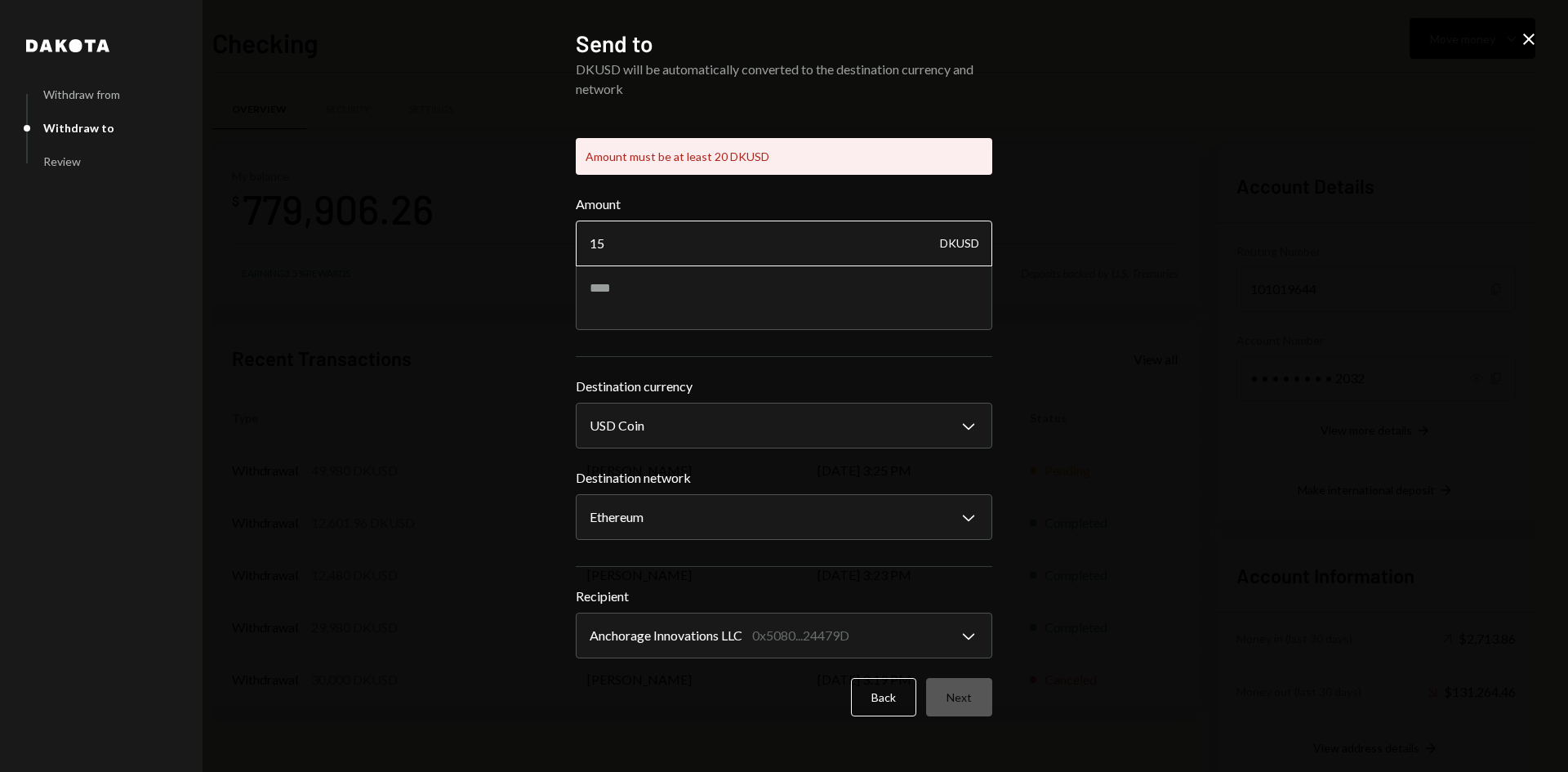
click at [640, 252] on input "15" at bounding box center [783, 243] width 416 height 46
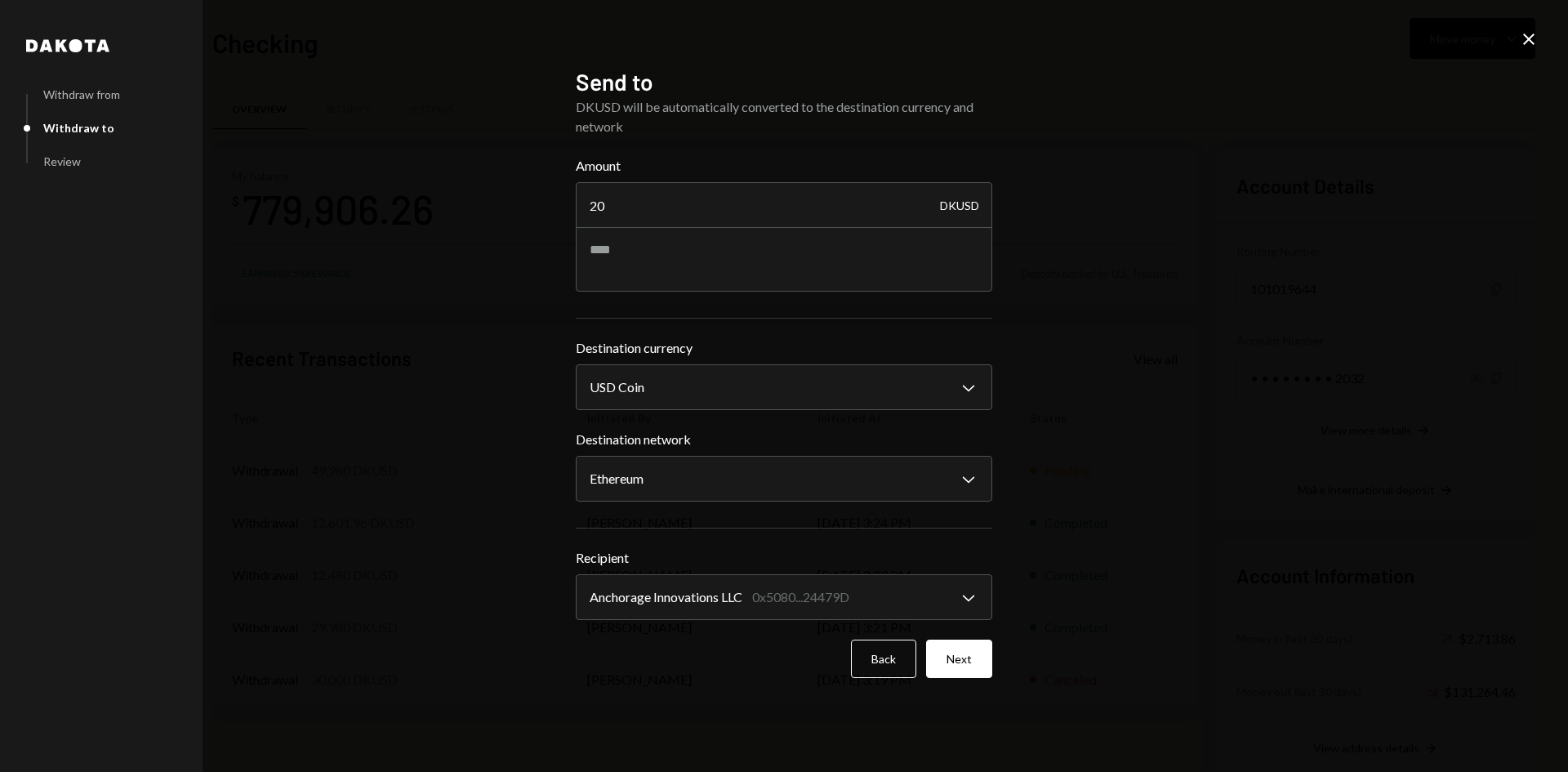
type input "20"
click at [946, 656] on button "Next" at bounding box center [959, 658] width 66 height 39
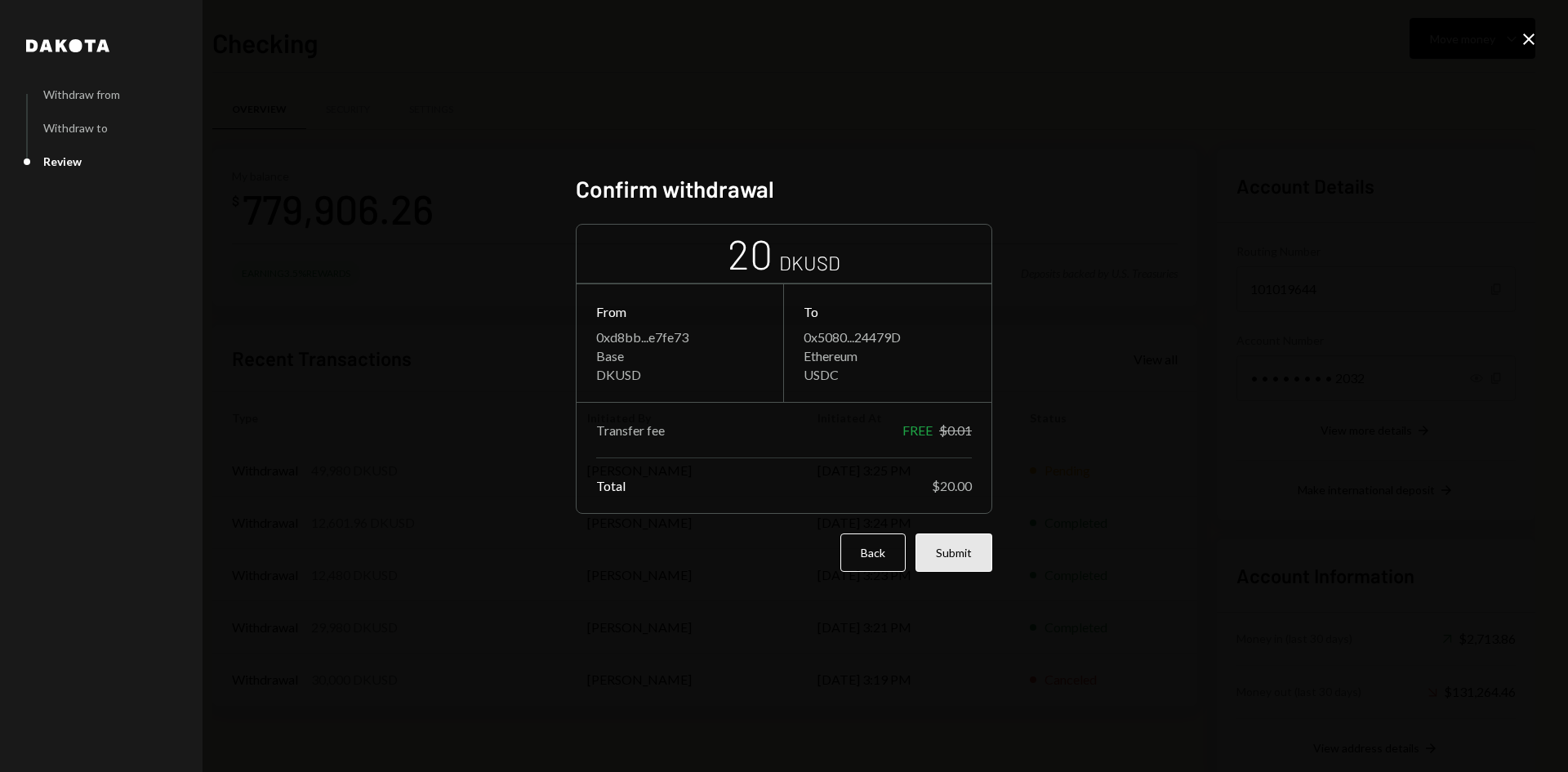
click at [928, 554] on button "Submit" at bounding box center [953, 552] width 77 height 39
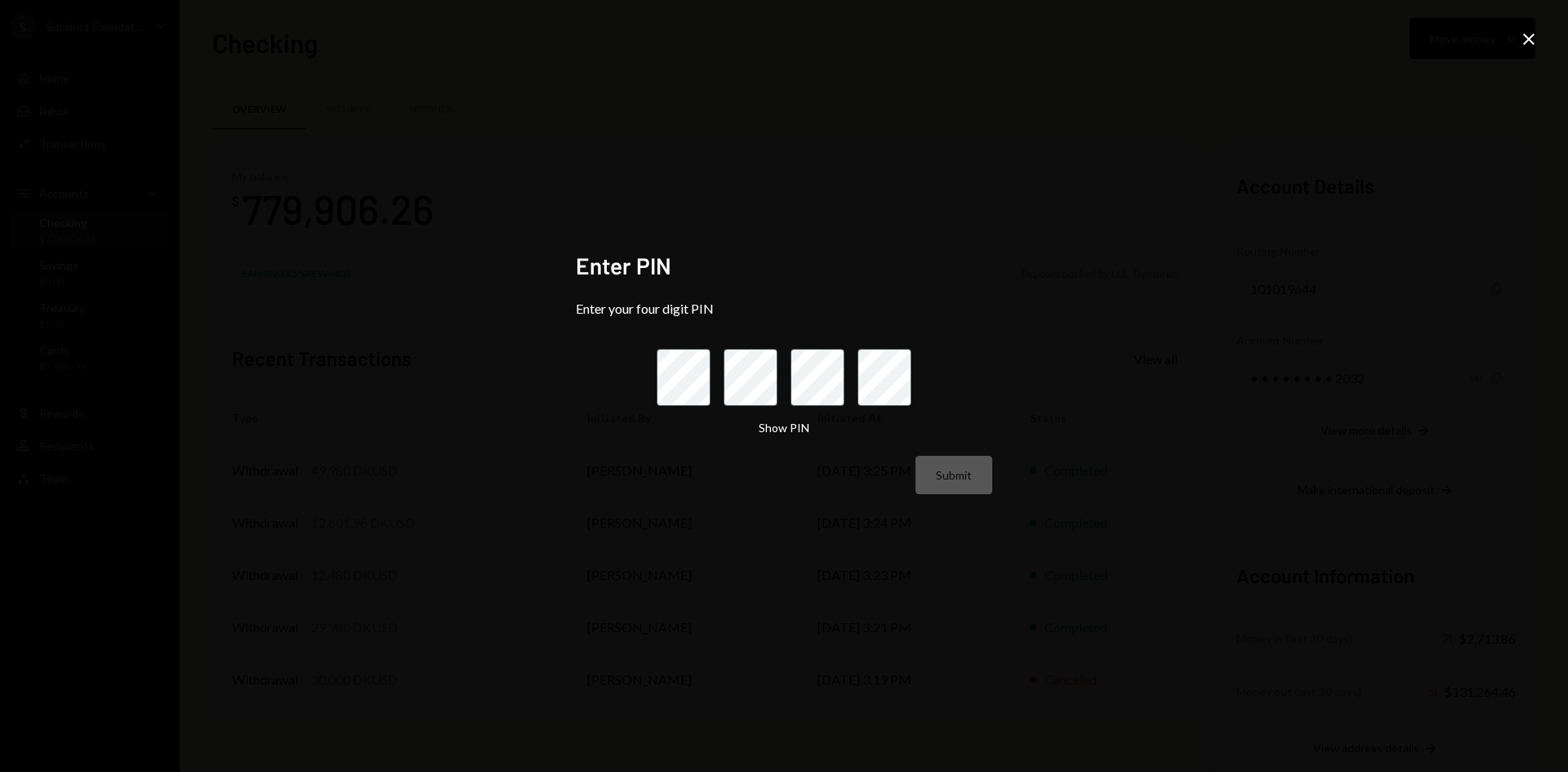
click at [697, 381] on div at bounding box center [784, 377] width 255 height 57
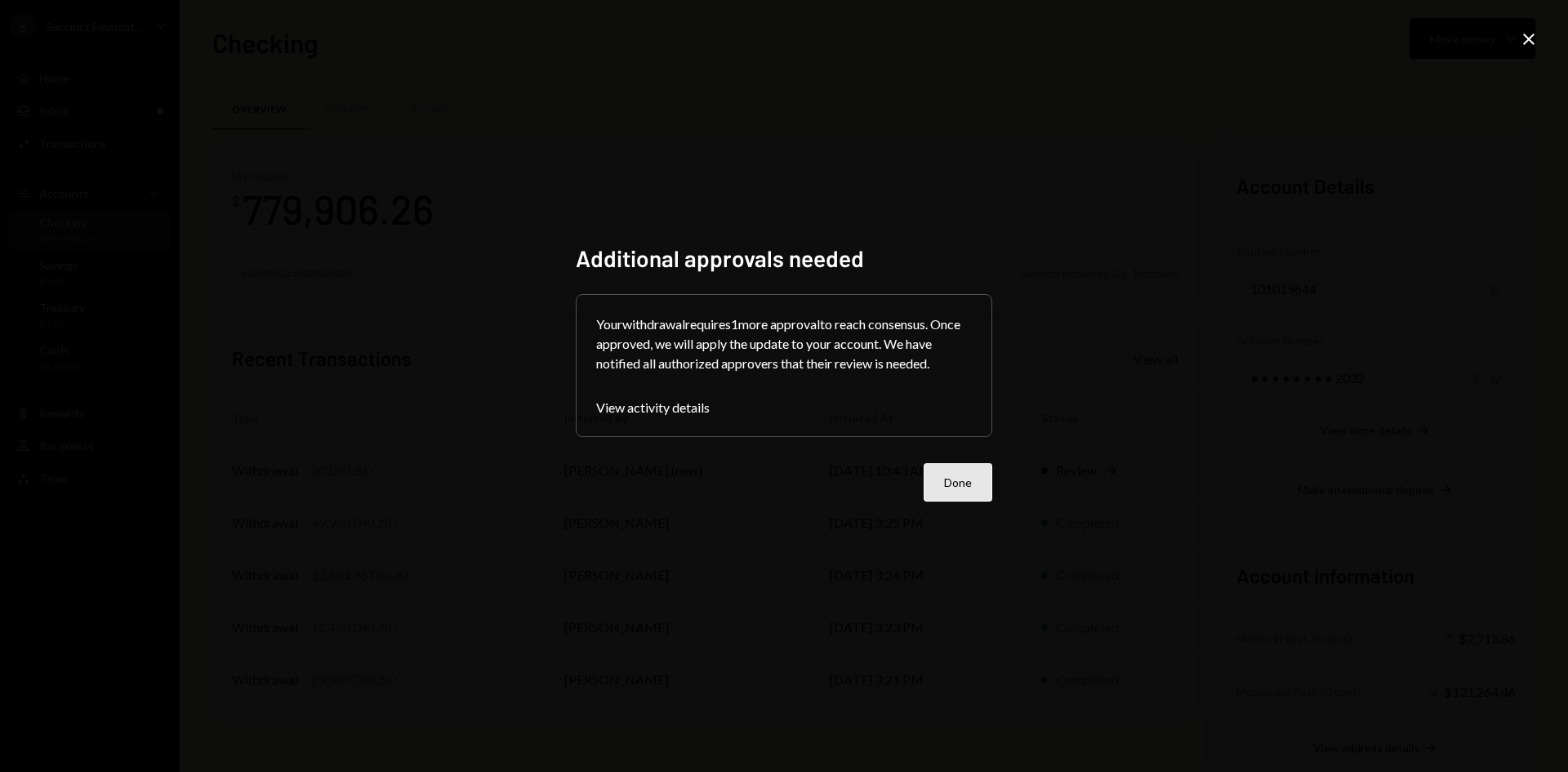
click at [957, 483] on button "Done" at bounding box center [958, 482] width 69 height 39
